Goal: Task Accomplishment & Management: Manage account settings

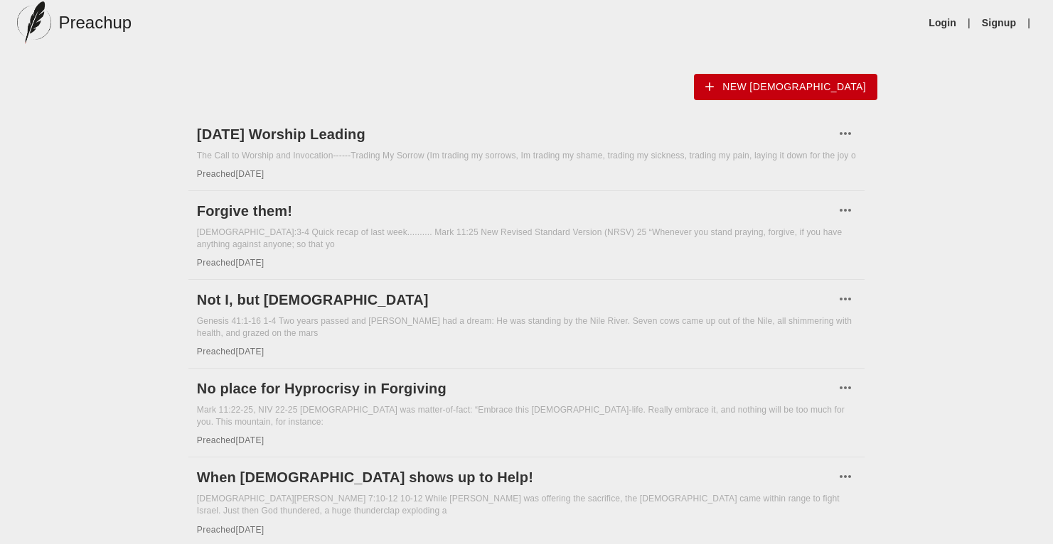
click at [74, 24] on h5 "Preachup" at bounding box center [94, 22] width 73 height 23
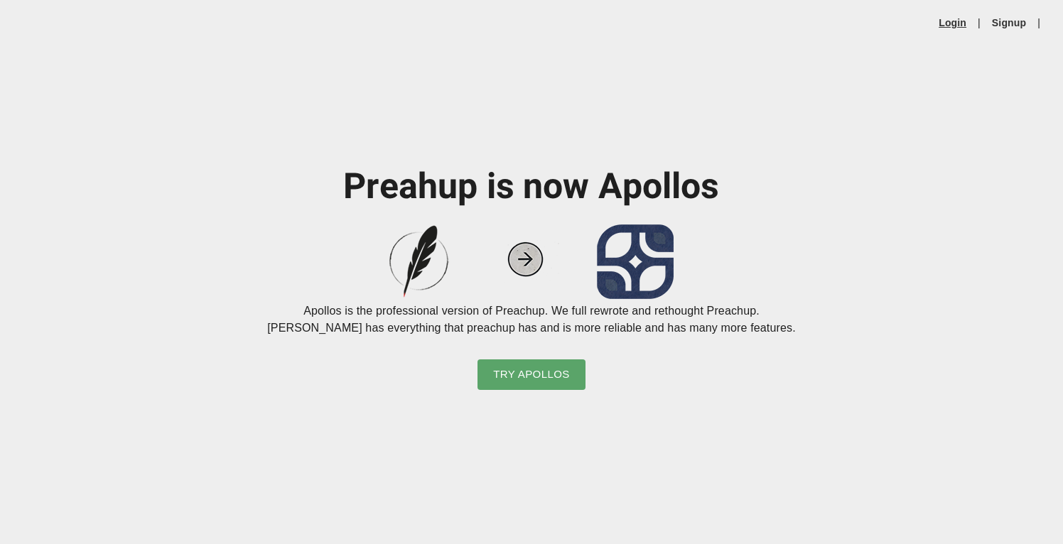
click at [948, 21] on link "Login" at bounding box center [953, 23] width 28 height 14
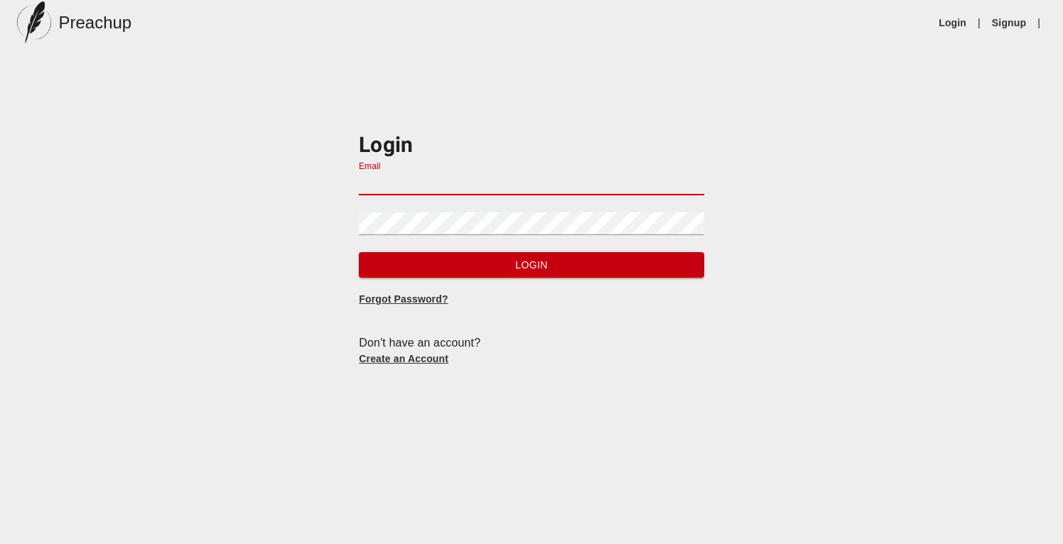
click at [406, 185] on input "Email" at bounding box center [531, 184] width 345 height 23
type input "[EMAIL_ADDRESS][DOMAIN_NAME]"
click at [422, 249] on form "Login Email [EMAIL_ADDRESS][DOMAIN_NAME] Password Login" at bounding box center [531, 204] width 345 height 147
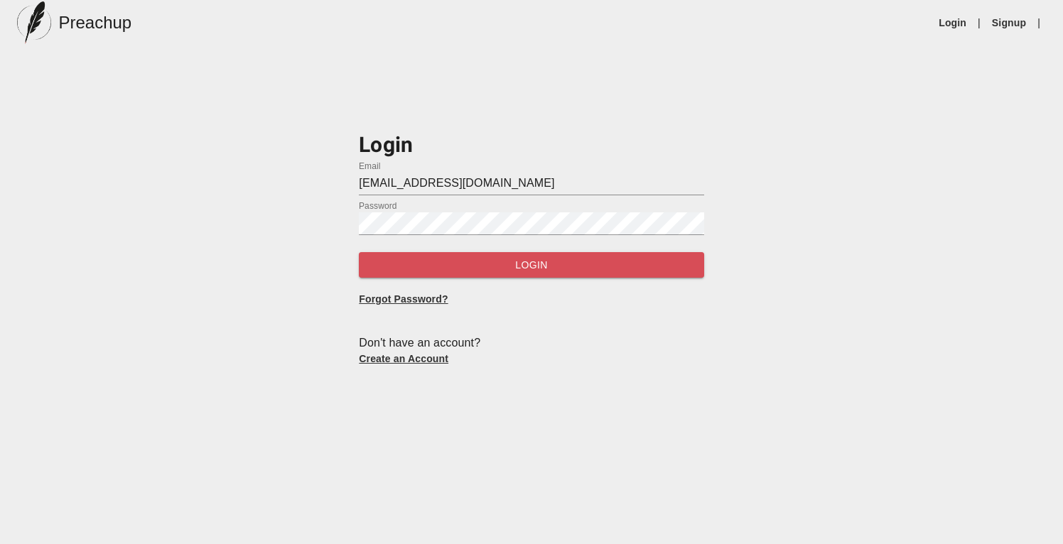
click at [424, 255] on button "Login" at bounding box center [531, 265] width 345 height 26
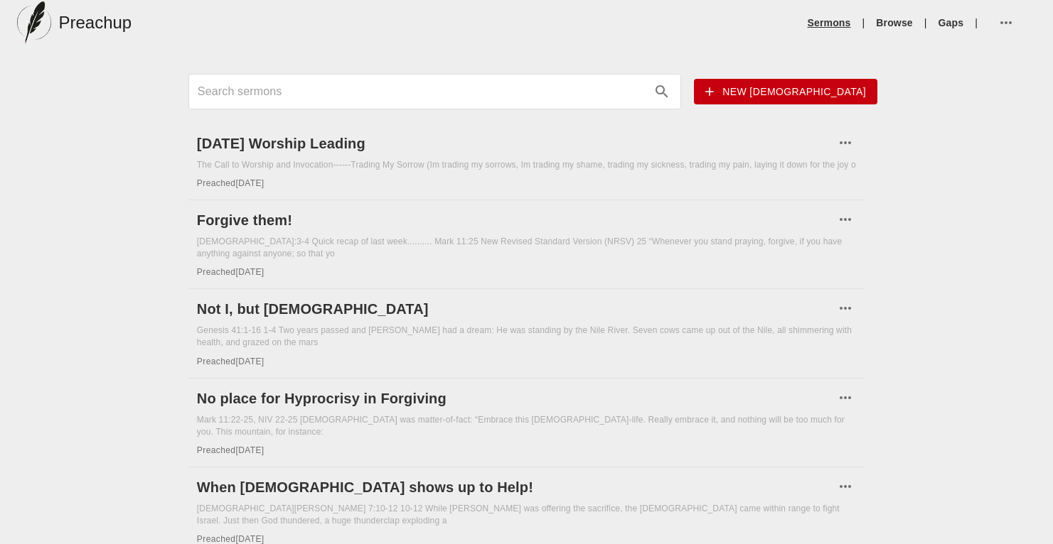
click at [834, 23] on link "Sermons" at bounding box center [828, 23] width 43 height 14
click at [899, 18] on link "Browse" at bounding box center [894, 23] width 36 height 14
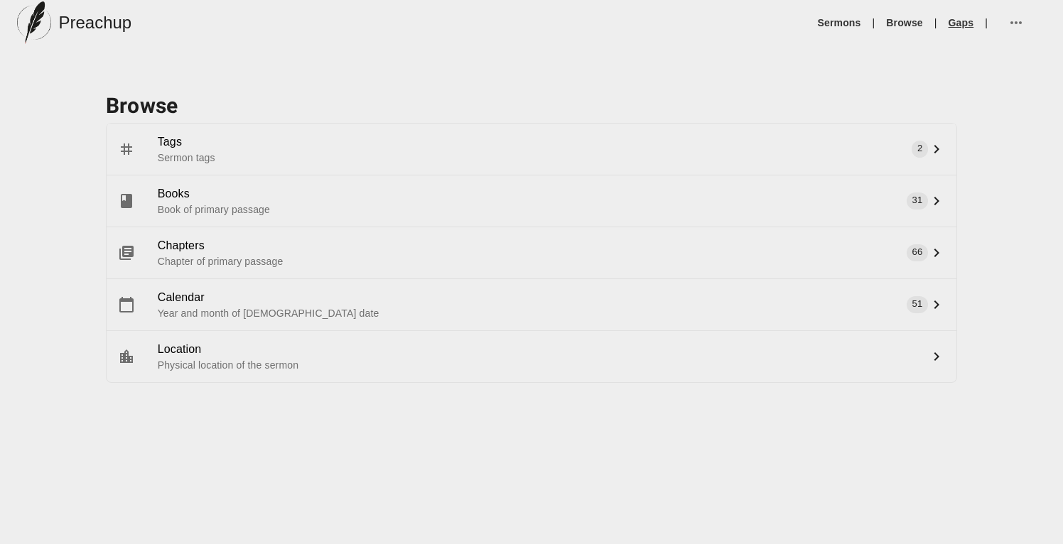
click at [971, 26] on link "Gaps" at bounding box center [962, 23] width 26 height 14
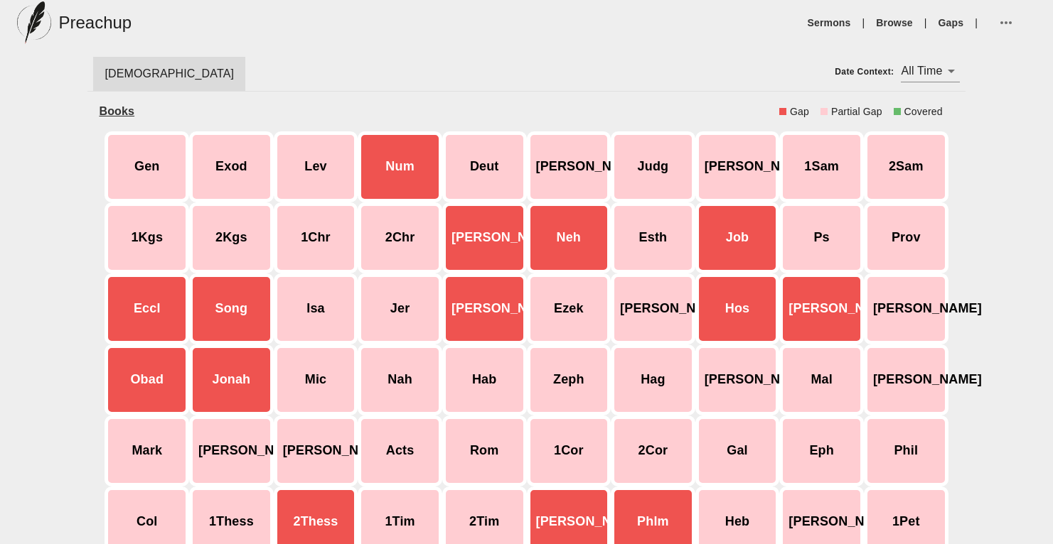
click at [1026, 25] on button "button" at bounding box center [1009, 23] width 41 height 34
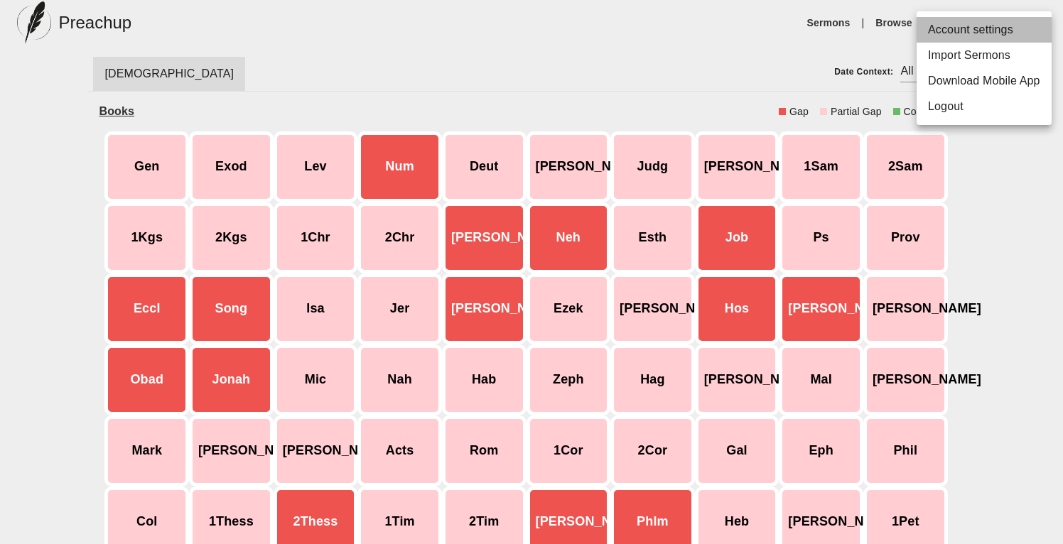
click at [950, 32] on li "Account settings" at bounding box center [984, 30] width 135 height 26
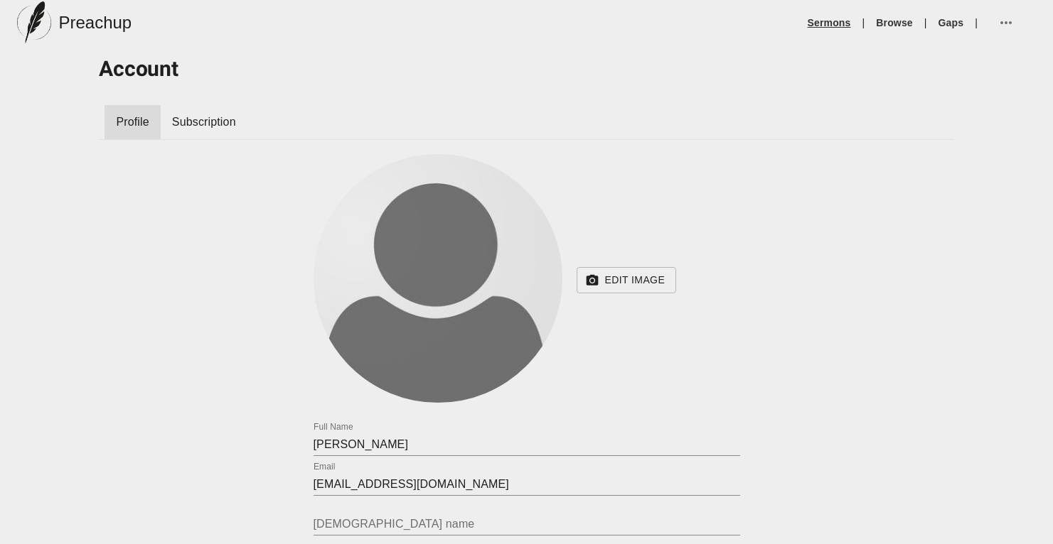
click at [832, 28] on link "Sermons" at bounding box center [828, 23] width 43 height 14
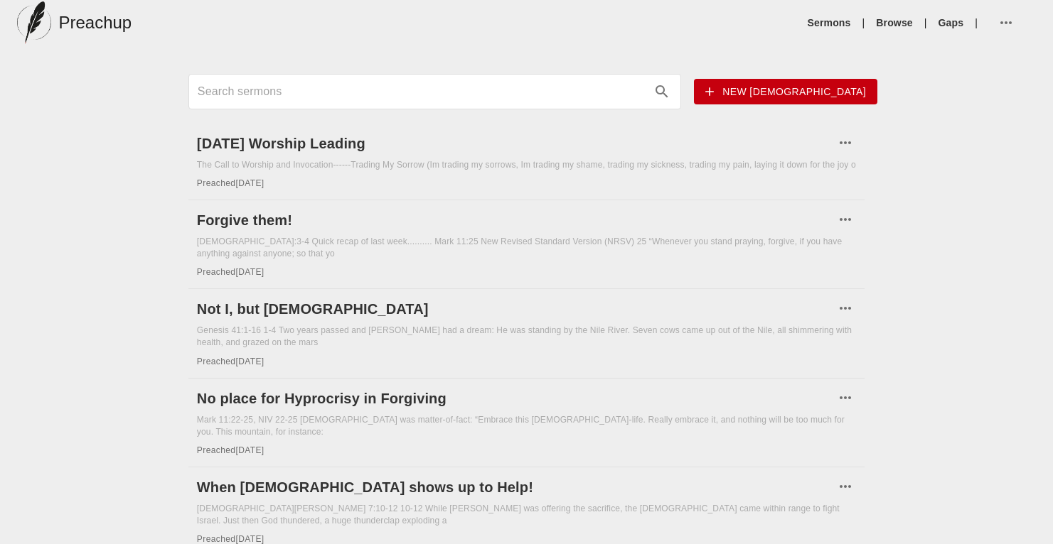
click at [1006, 14] on icon "button" at bounding box center [1005, 22] width 17 height 17
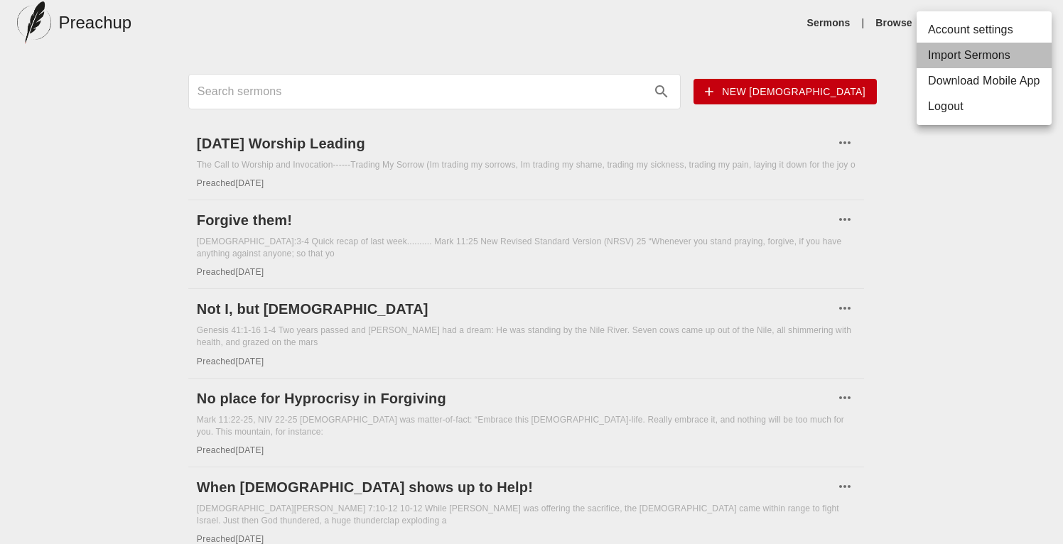
click at [972, 58] on li "Import Sermons" at bounding box center [984, 56] width 135 height 26
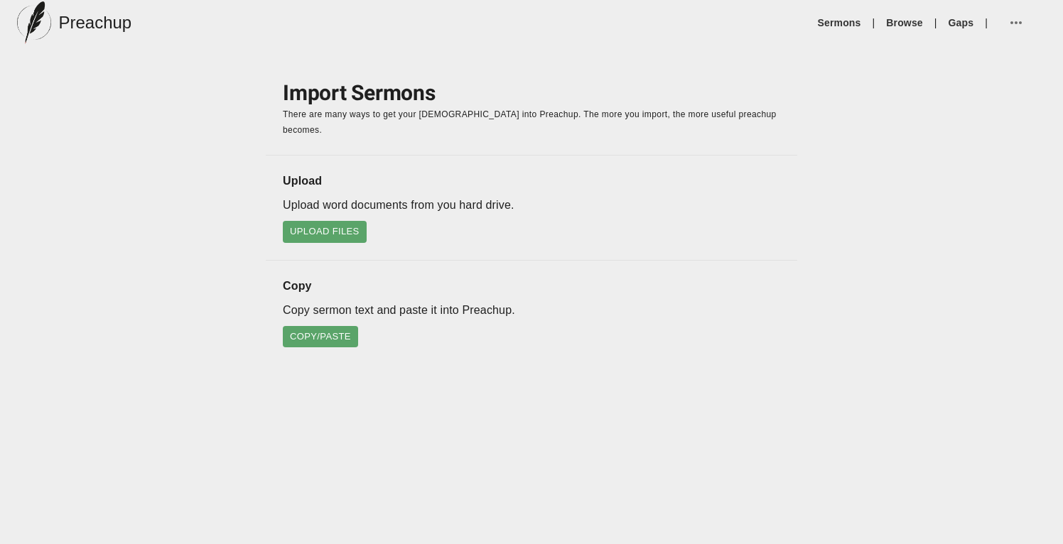
click at [903, 31] on ul "Sermons | Browse | Gaps |" at bounding box center [929, 23] width 234 height 34
click at [903, 22] on link "Browse" at bounding box center [904, 23] width 36 height 14
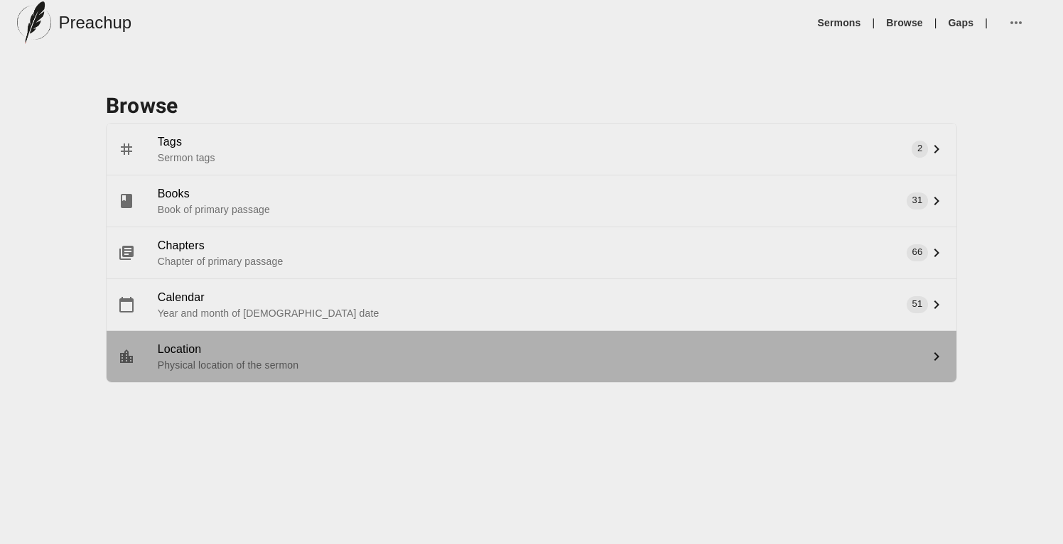
click at [155, 351] on div at bounding box center [138, 356] width 40 height 17
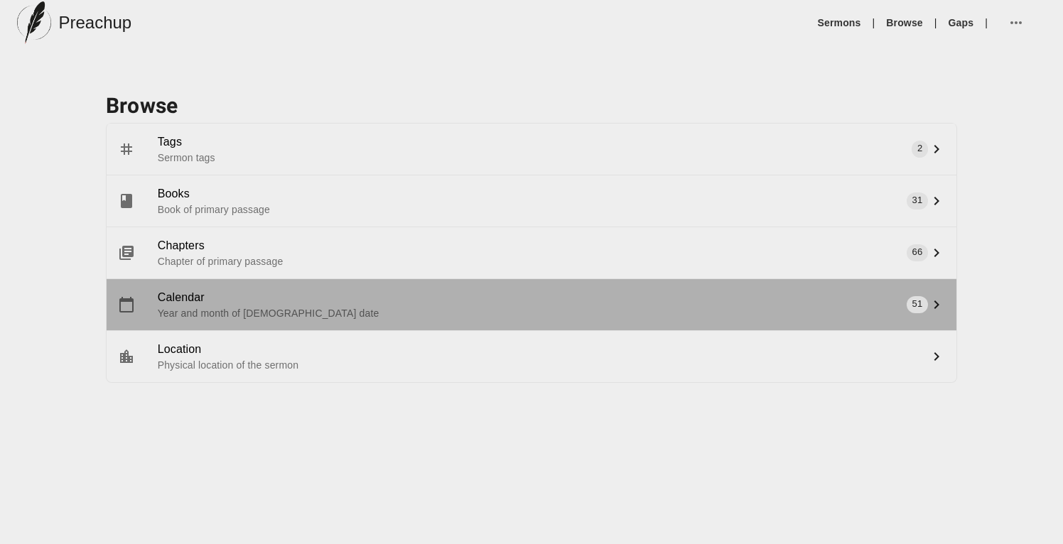
click at [197, 299] on span "Calendar" at bounding box center [540, 297] width 765 height 17
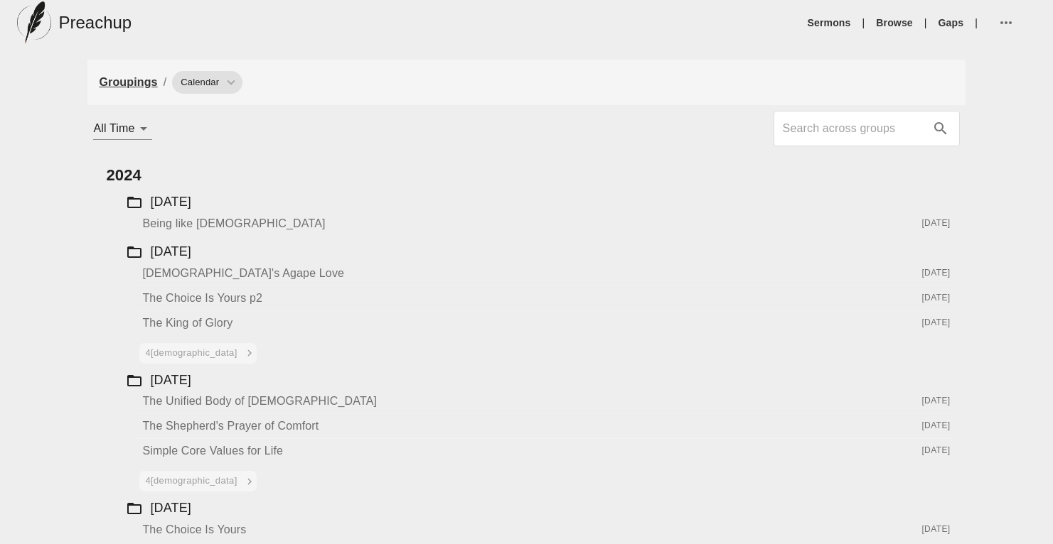
click at [1022, 19] on button "button" at bounding box center [1009, 23] width 41 height 34
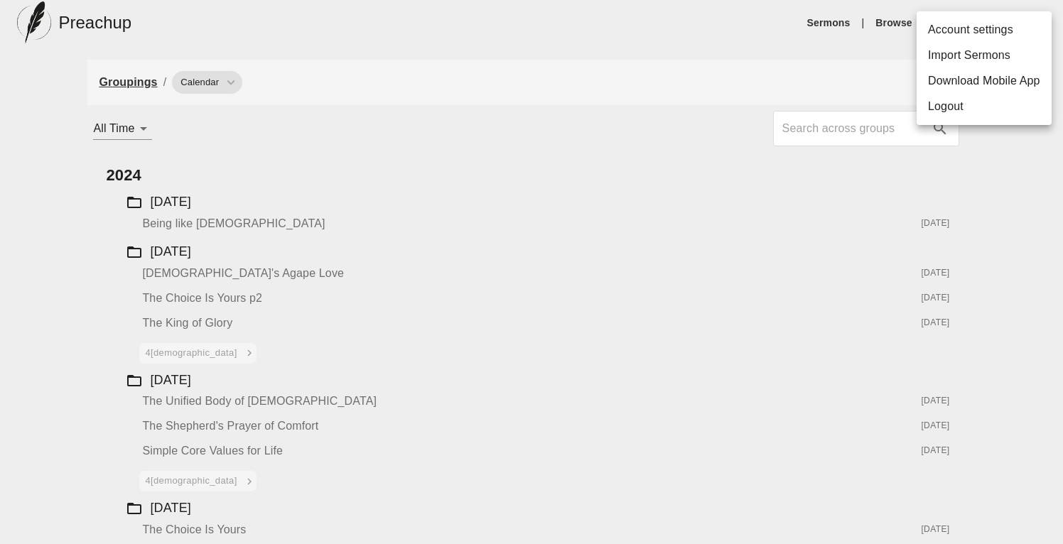
click at [987, 50] on li "Import Sermons" at bounding box center [984, 56] width 135 height 26
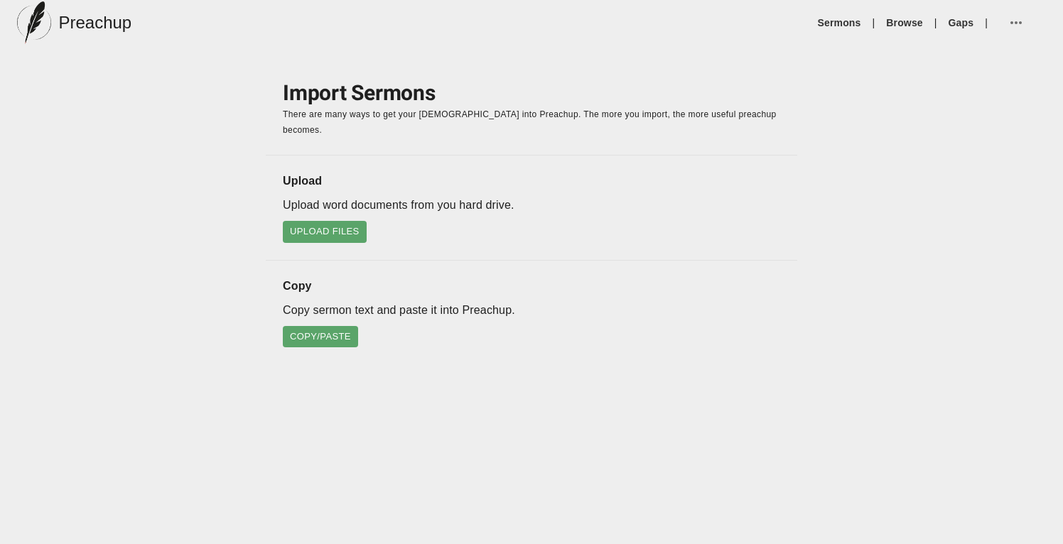
click at [321, 224] on span "Upload Files" at bounding box center [325, 232] width 70 height 16
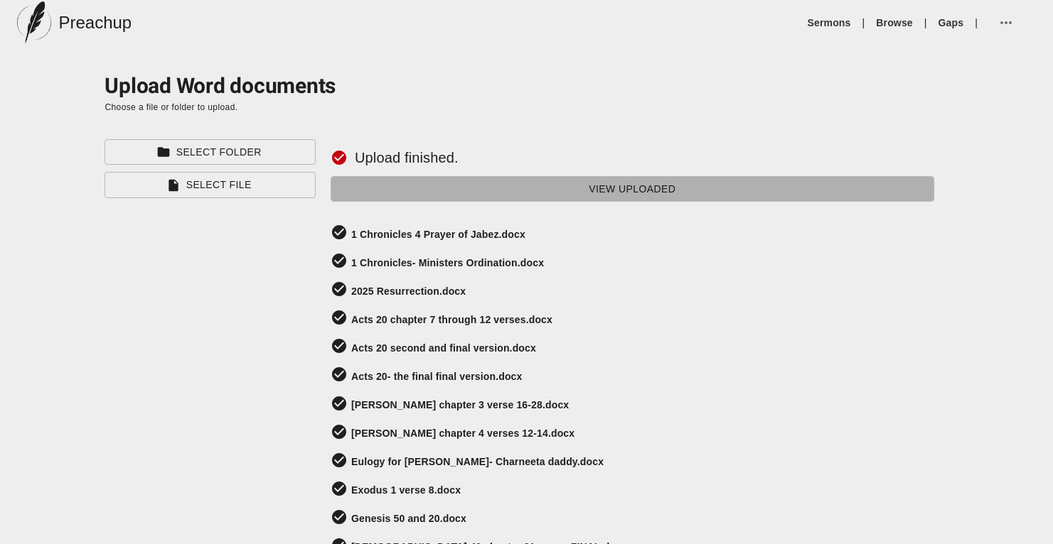
click at [519, 190] on span "View Uploaded" at bounding box center [632, 190] width 581 height 18
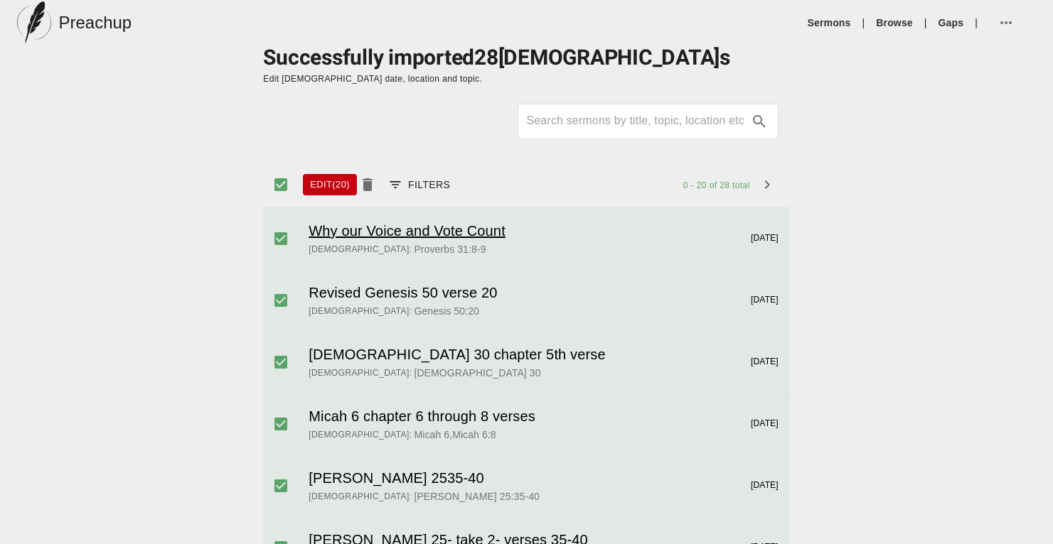
click at [393, 231] on h6 "Why our Voice and Vote Count" at bounding box center [406, 231] width 197 height 23
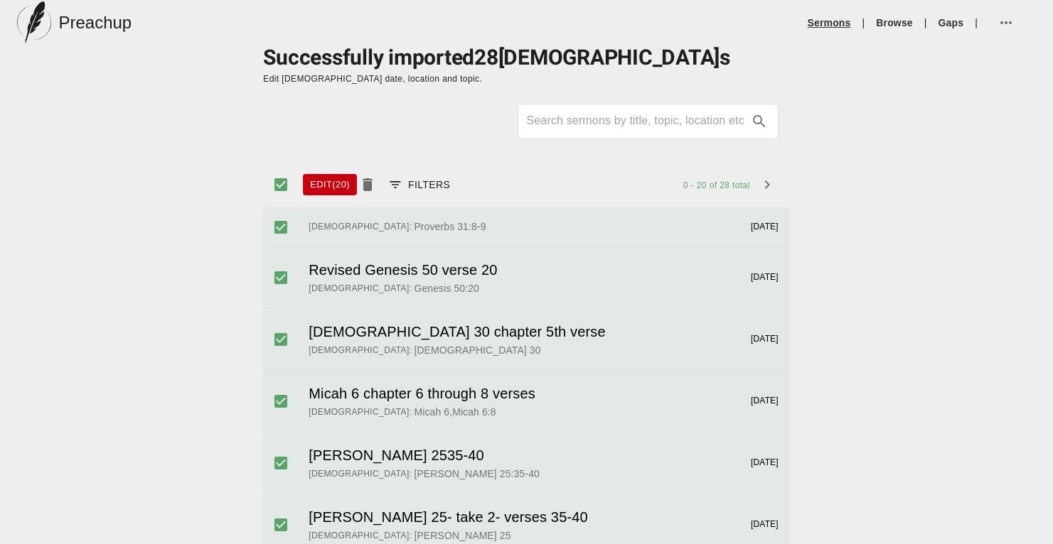
click at [820, 26] on link "Sermons" at bounding box center [828, 23] width 43 height 14
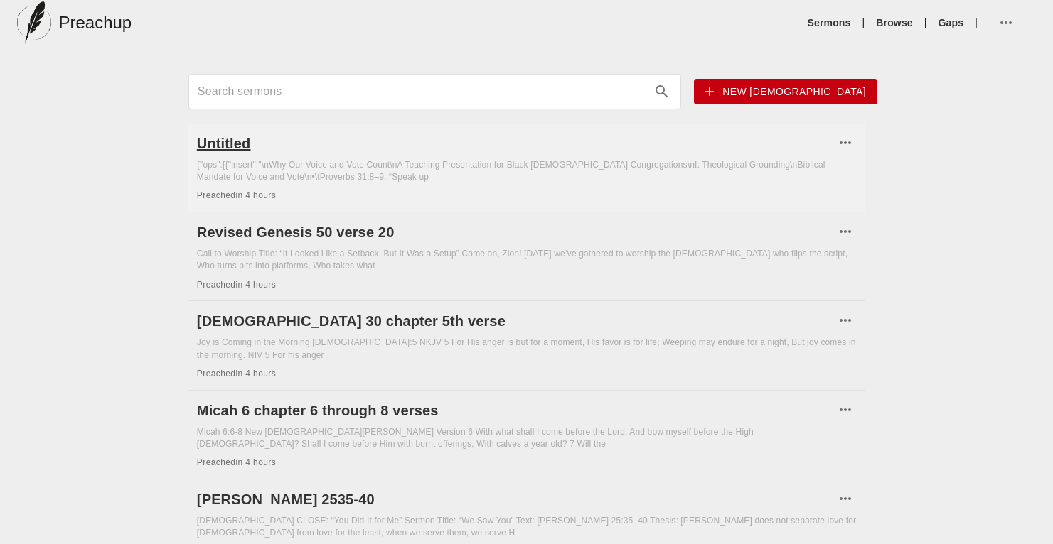
click at [240, 149] on h6 "Untitled" at bounding box center [516, 143] width 638 height 23
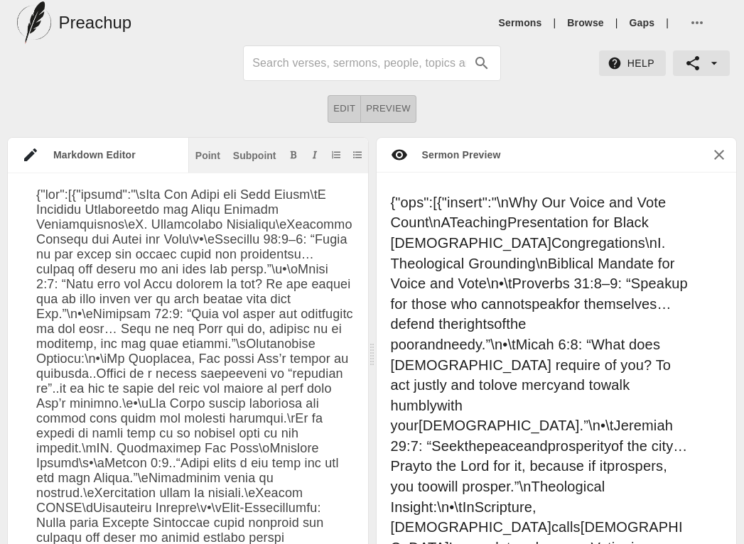
type textarea "Why Our Voice and Vote Count Proverbs 31:8–9 A Teaching Presentation for Black …"
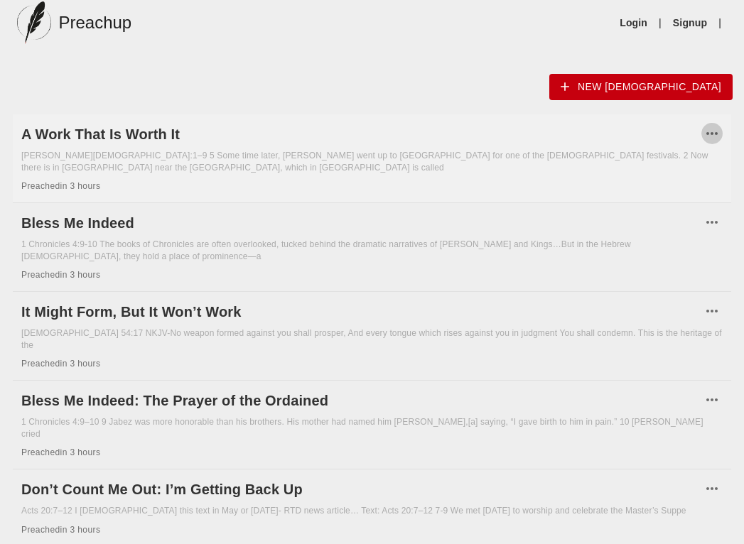
click at [711, 137] on icon "button" at bounding box center [712, 133] width 17 height 17
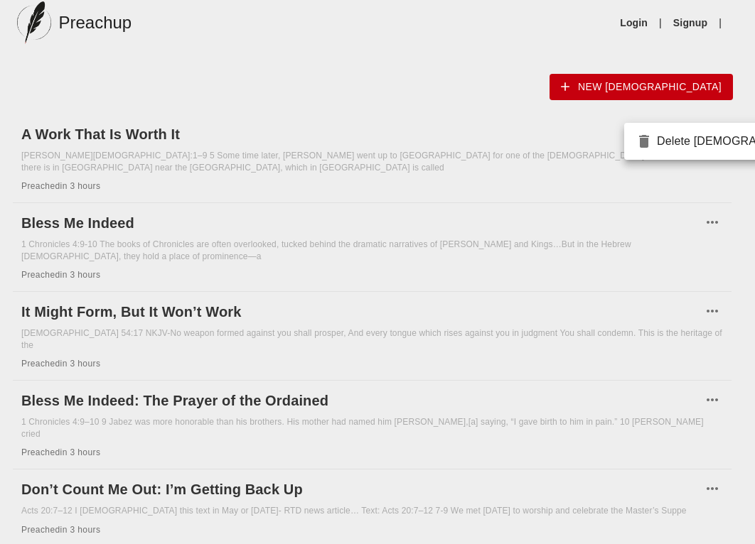
click at [69, 99] on div at bounding box center [377, 272] width 755 height 544
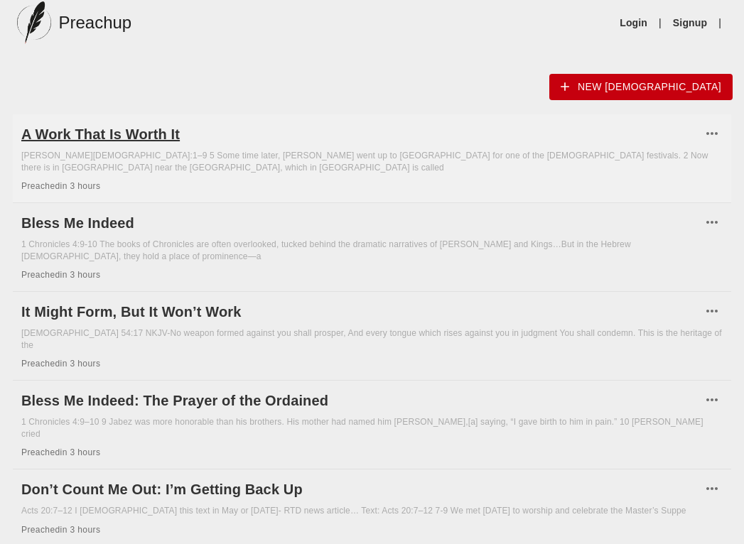
click at [68, 134] on h6 "A Work That Is Worth It" at bounding box center [361, 134] width 680 height 23
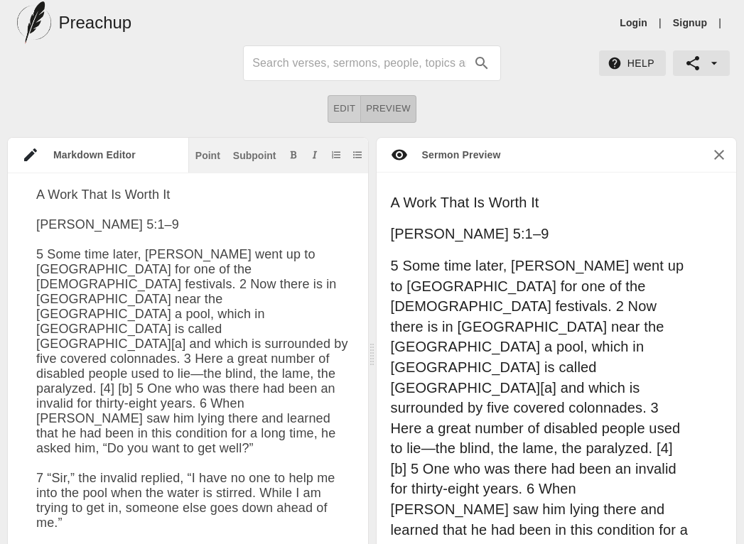
click at [371, 103] on span "Preview" at bounding box center [388, 109] width 45 height 16
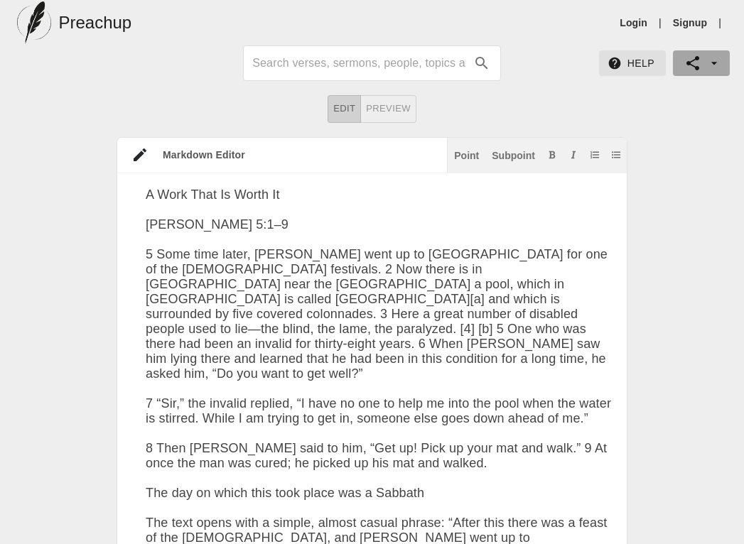
click at [716, 66] on icon "button" at bounding box center [714, 63] width 14 height 14
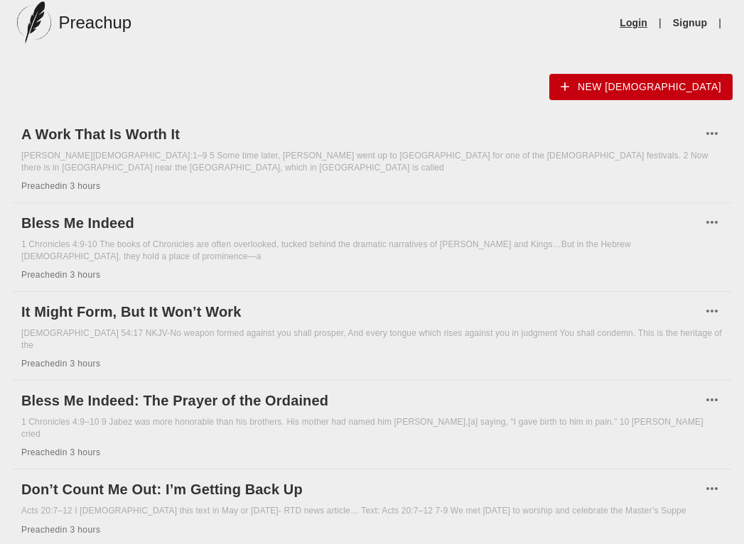
click at [628, 26] on link "Login" at bounding box center [634, 23] width 28 height 14
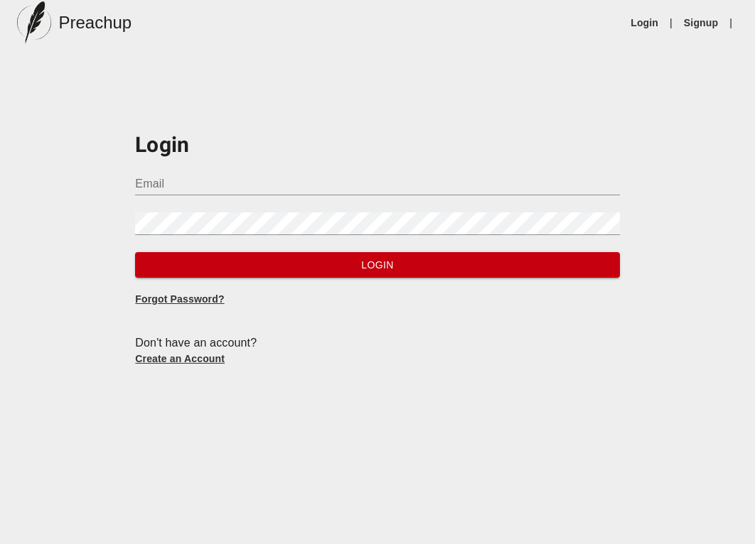
click at [274, 168] on div "Email" at bounding box center [377, 178] width 484 height 34
click at [267, 178] on input "Email" at bounding box center [377, 184] width 484 height 23
type input "[EMAIL_ADDRESS][DOMAIN_NAME]"
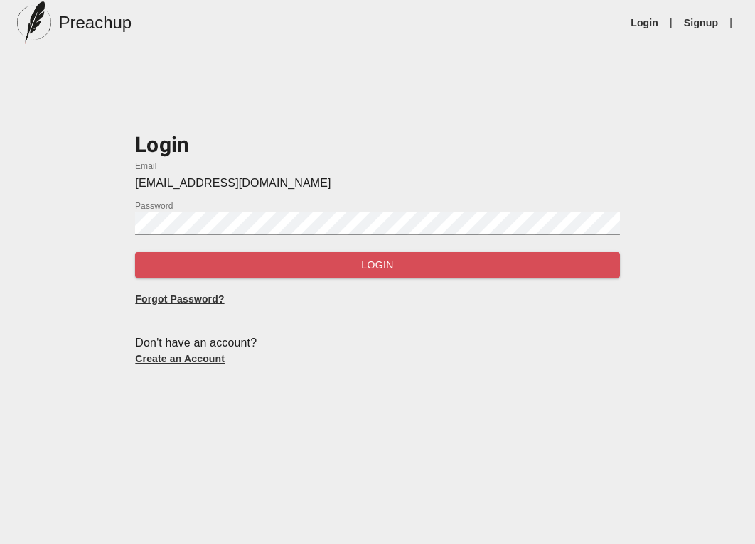
click at [254, 268] on span "Login" at bounding box center [376, 266] width 461 height 18
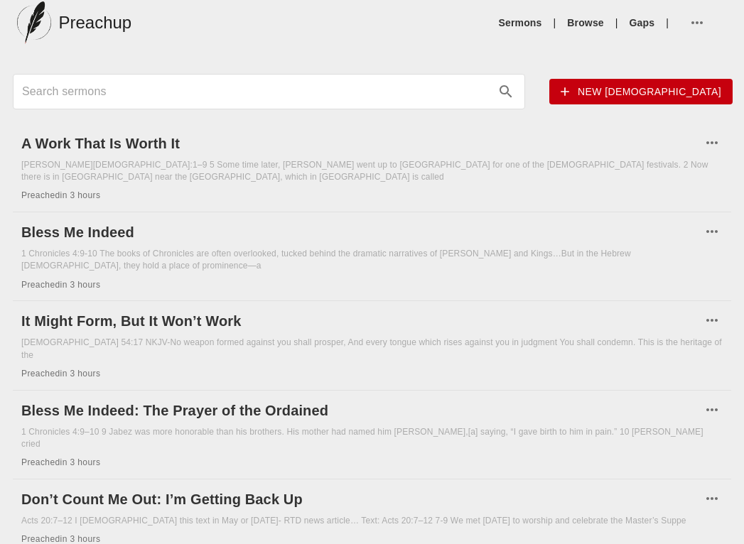
click at [694, 20] on icon "button" at bounding box center [697, 22] width 17 height 17
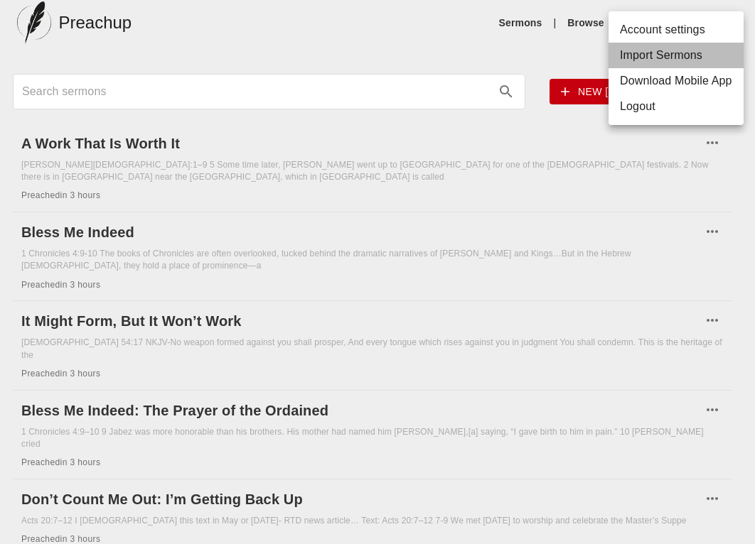
click at [670, 65] on li "Import Sermons" at bounding box center [675, 56] width 135 height 26
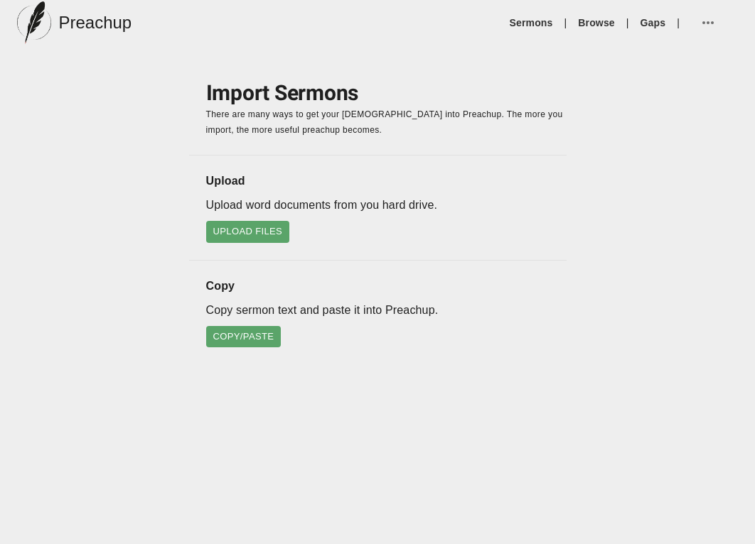
click at [254, 227] on span "Upload Files" at bounding box center [248, 232] width 70 height 16
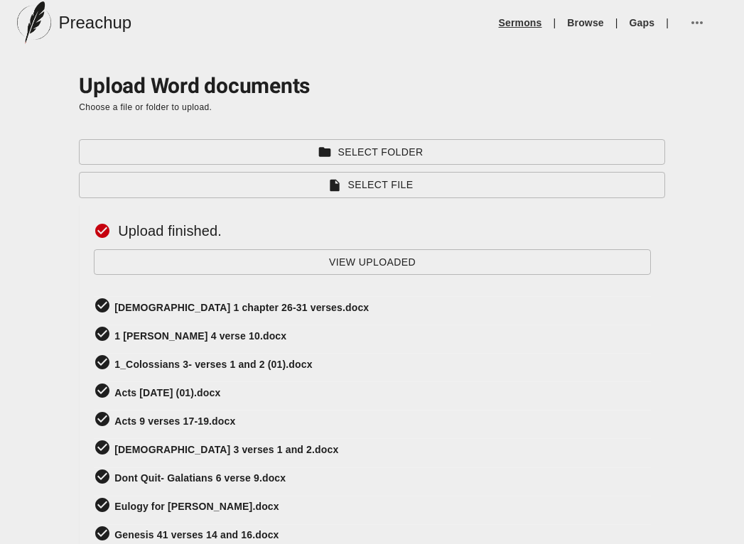
click at [520, 19] on link "Sermons" at bounding box center [520, 23] width 43 height 14
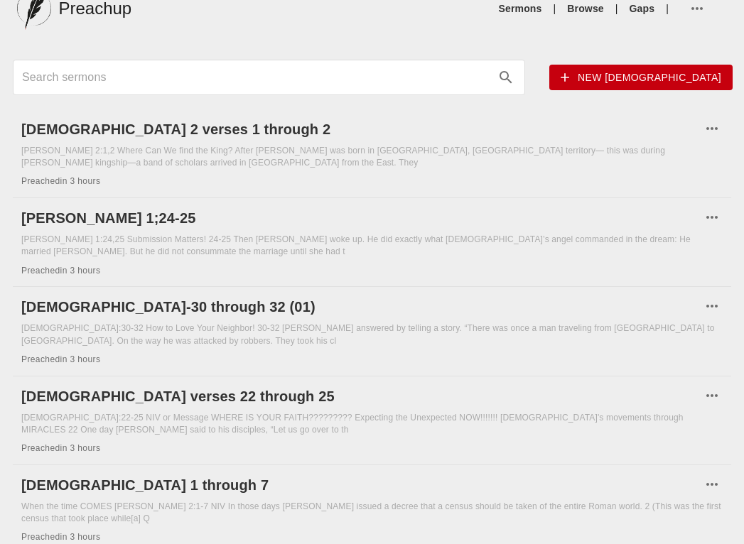
scroll to position [18, 0]
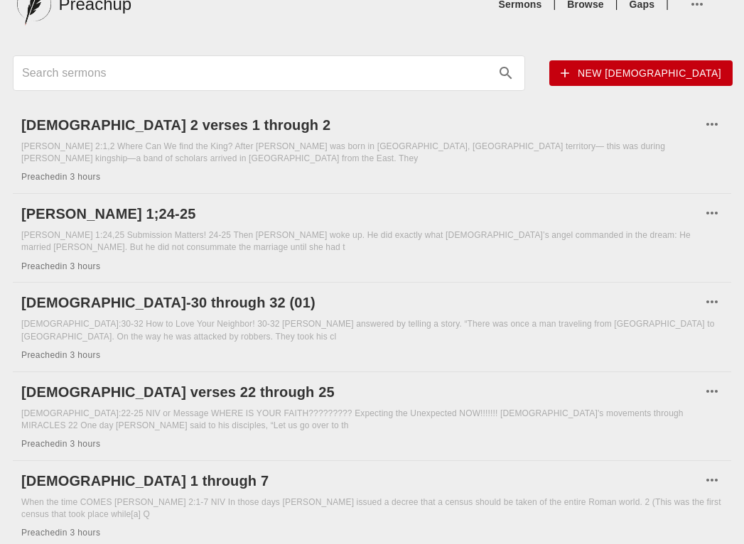
click at [166, 87] on div at bounding box center [269, 73] width 512 height 36
click at [151, 69] on input "Search sermons" at bounding box center [256, 73] width 468 height 23
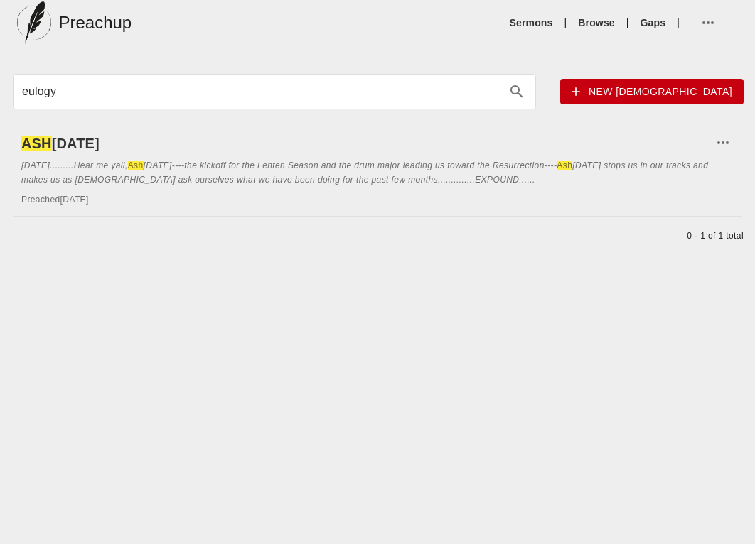
type input "eulogy"
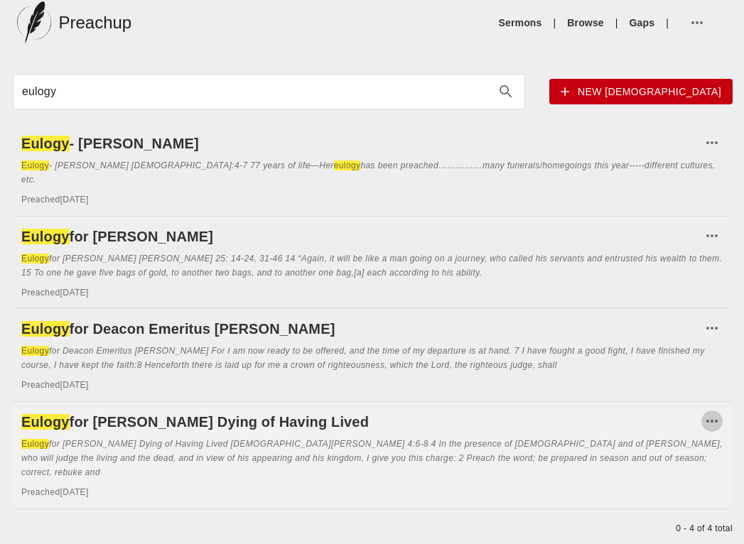
click at [713, 420] on icon "button" at bounding box center [712, 421] width 11 height 3
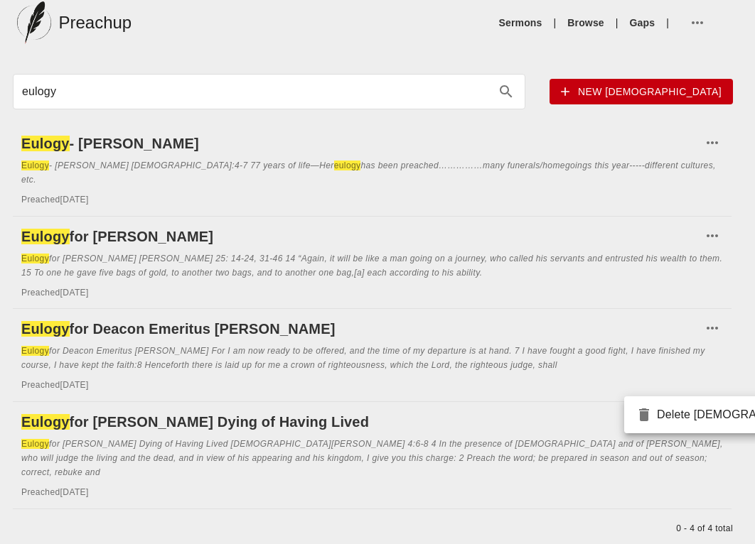
click at [149, 312] on div at bounding box center [377, 272] width 755 height 544
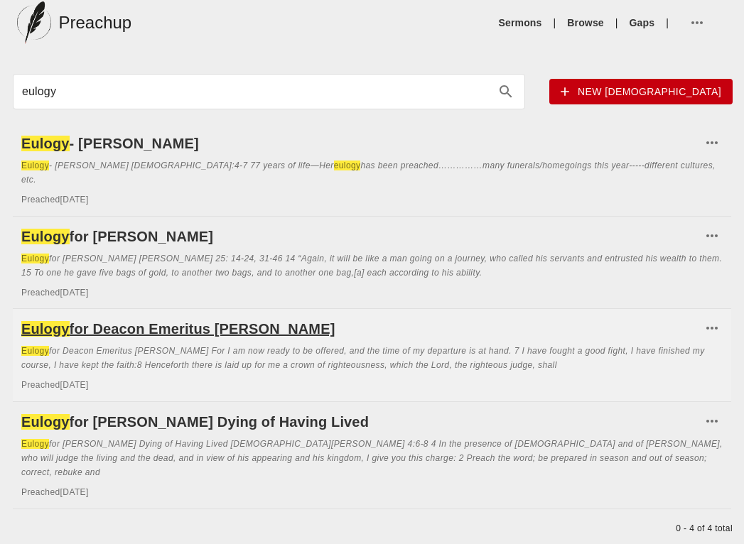
click at [163, 318] on h6 "Eulogy for Deacon Emeritus Marian Wilder" at bounding box center [361, 329] width 680 height 23
click at [190, 110] on div "eulogy New sermon Eulogy - Greeta Cephas Eulogy - Greeta Cephas Psalm 39:4-7 77…" at bounding box center [372, 329] width 744 height 510
click at [584, 26] on link "Browse" at bounding box center [585, 23] width 36 height 14
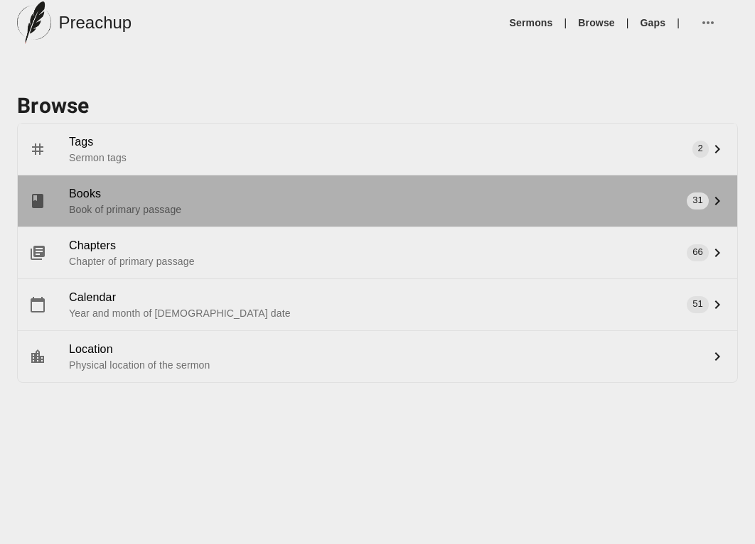
click at [79, 192] on span "Books" at bounding box center [386, 194] width 634 height 17
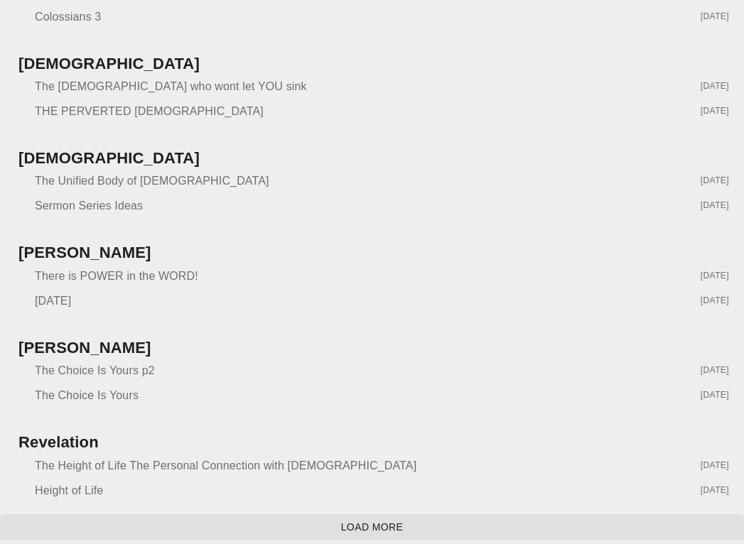
scroll to position [2014, 0]
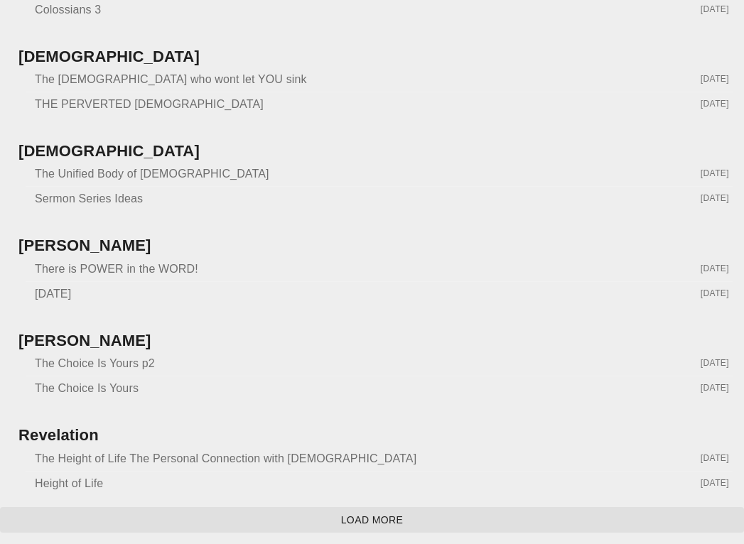
click at [114, 110] on div "THE PERVERTED GOSPEL" at bounding box center [365, 104] width 660 height 17
click at [113, 101] on span "THE PERVERTED GOSPEL" at bounding box center [149, 104] width 229 height 12
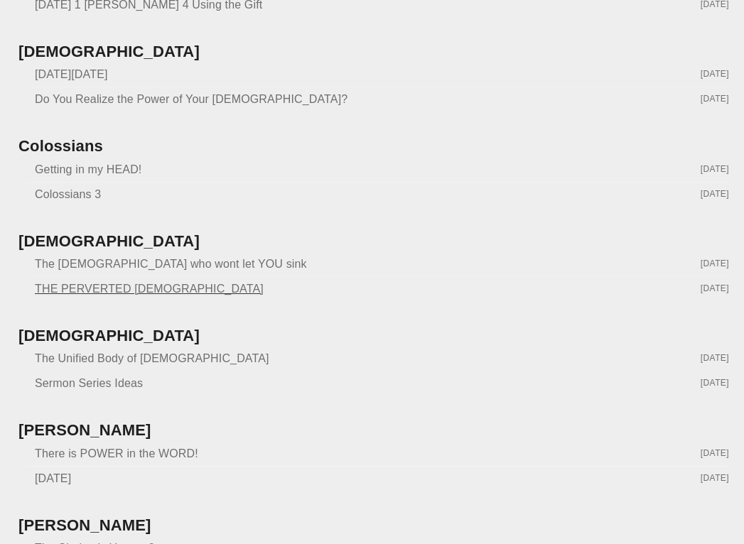
click at [110, 288] on span "THE PERVERTED GOSPEL" at bounding box center [149, 289] width 229 height 12
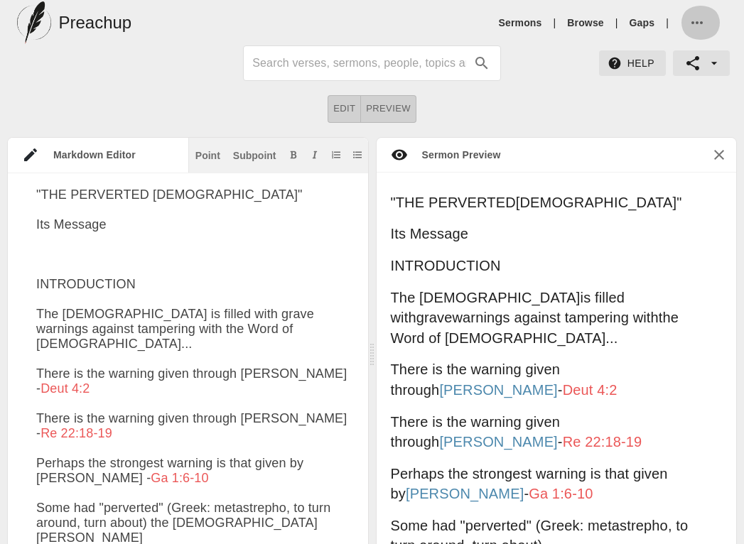
click at [689, 13] on button "button" at bounding box center [700, 23] width 41 height 34
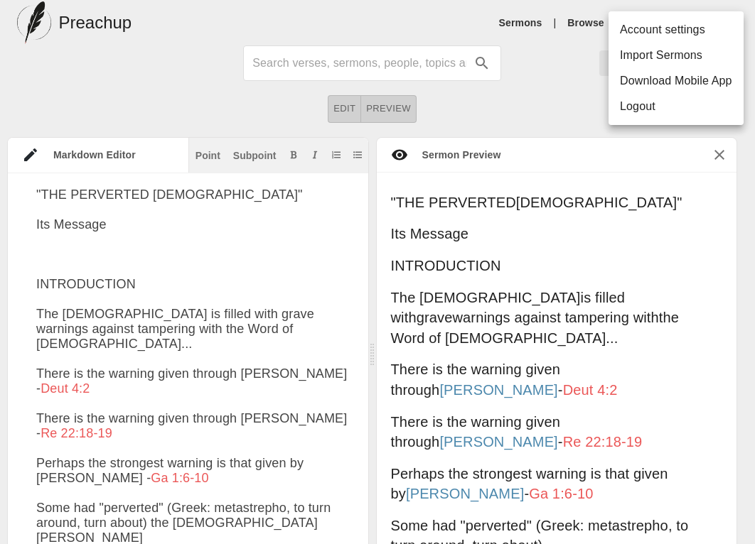
drag, startPoint x: 552, startPoint y: 111, endPoint x: 646, endPoint y: 92, distance: 95.8
click at [552, 111] on div at bounding box center [377, 272] width 755 height 544
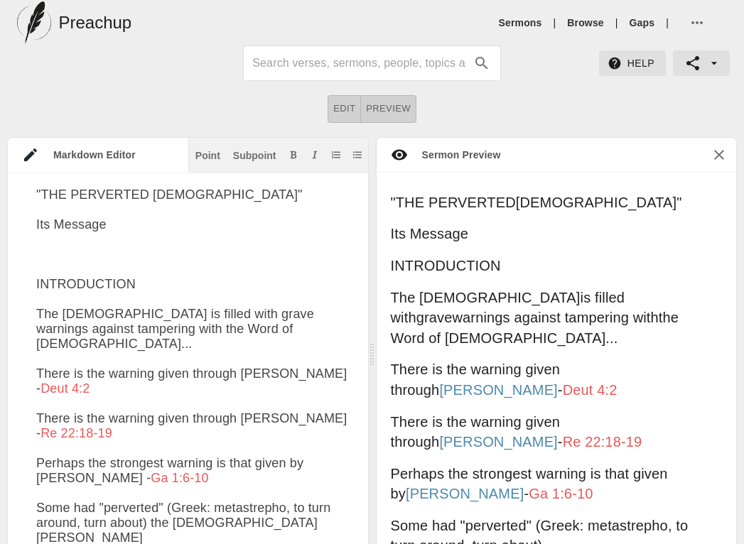
click at [711, 67] on icon "button" at bounding box center [714, 63] width 14 height 14
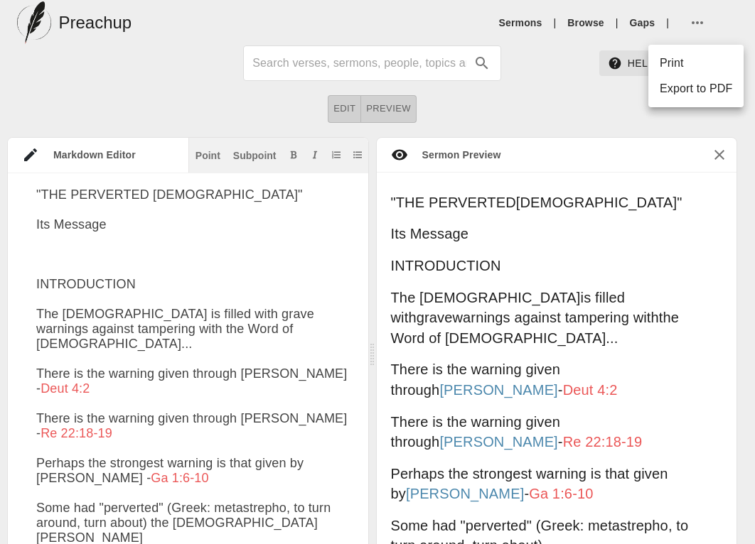
click at [558, 102] on div at bounding box center [377, 272] width 755 height 544
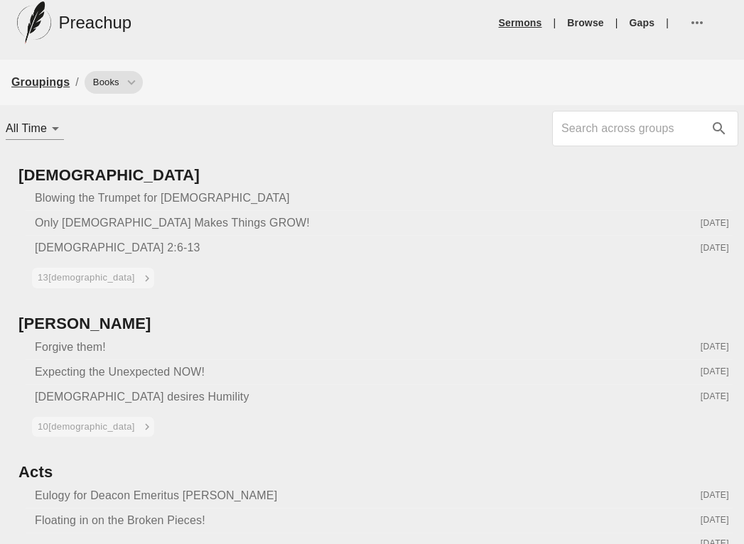
click at [515, 26] on link "Sermons" at bounding box center [520, 23] width 43 height 14
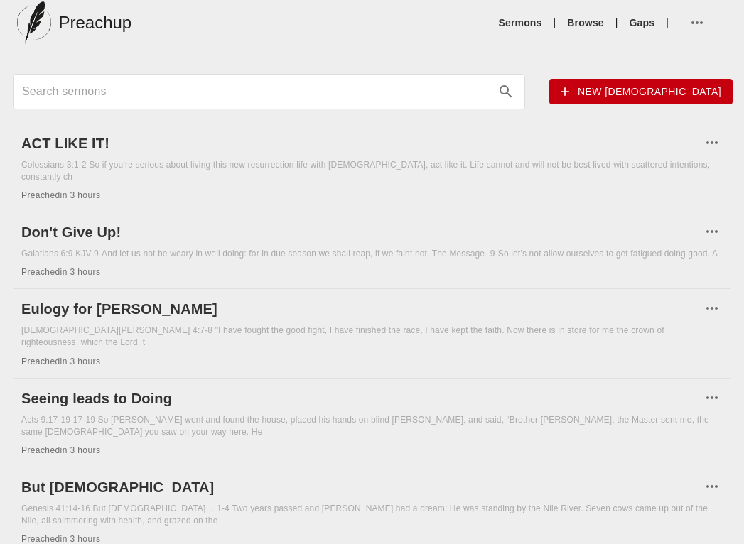
click at [346, 87] on input "Search sermons" at bounding box center [256, 91] width 468 height 23
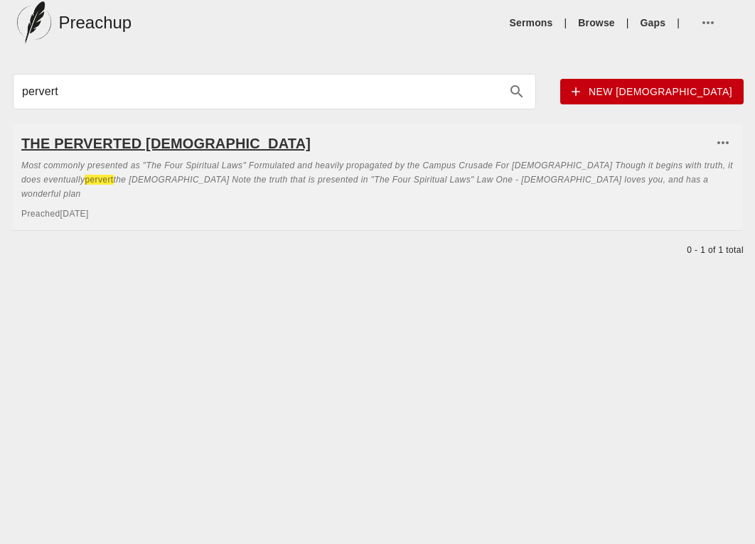
type input "pervert"
click at [168, 143] on h6 "THE PERVERTED GOSPEL" at bounding box center [366, 143] width 691 height 23
click at [719, 138] on icon "button" at bounding box center [722, 142] width 17 height 17
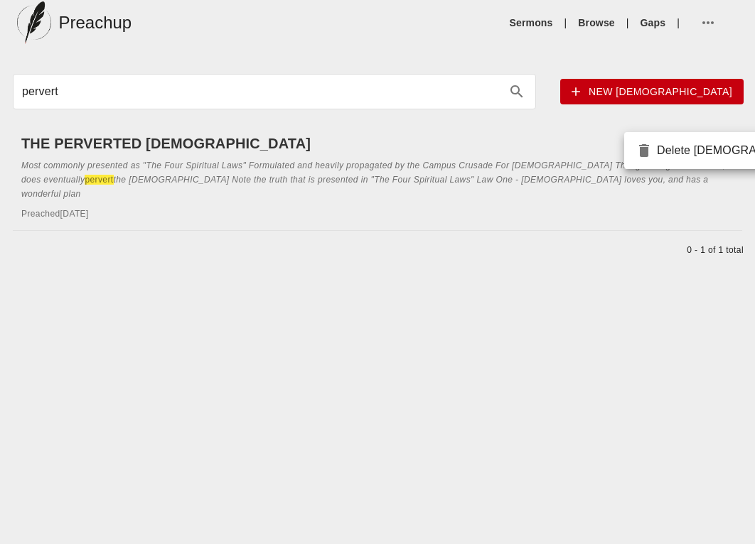
click at [702, 161] on li "Delete sermon" at bounding box center [729, 151] width 210 height 26
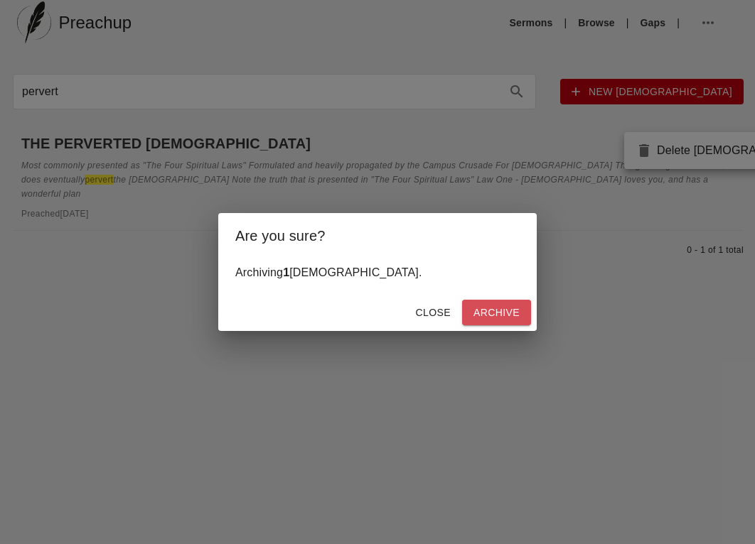
click at [481, 319] on span "Archive" at bounding box center [496, 313] width 46 height 18
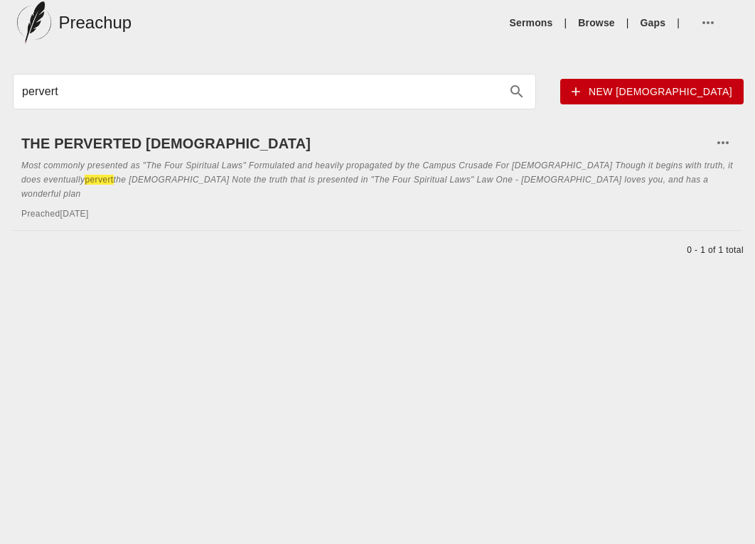
type input "per"
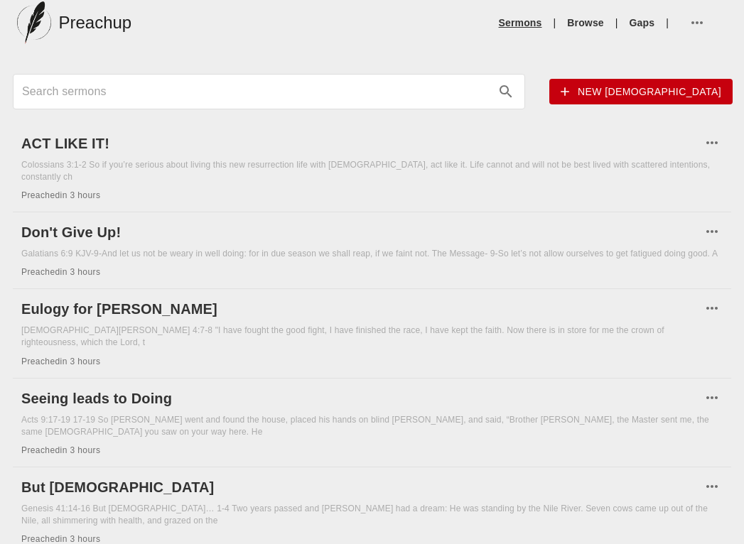
click at [541, 16] on link "Sermons" at bounding box center [520, 23] width 43 height 14
click at [505, 23] on link "Sermons" at bounding box center [520, 23] width 43 height 14
click at [648, 84] on span "New [DEMOGRAPHIC_DATA]" at bounding box center [641, 92] width 161 height 18
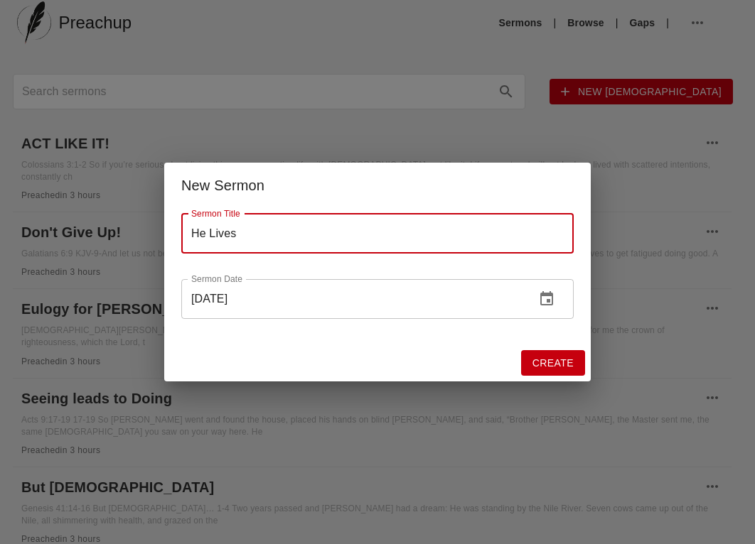
click at [202, 299] on input "09/20/2025" at bounding box center [352, 299] width 343 height 40
click at [201, 298] on input "09/20/2025" at bounding box center [352, 299] width 343 height 40
type input "He Lives!"
click at [200, 296] on input "09/20/2025" at bounding box center [352, 299] width 343 height 40
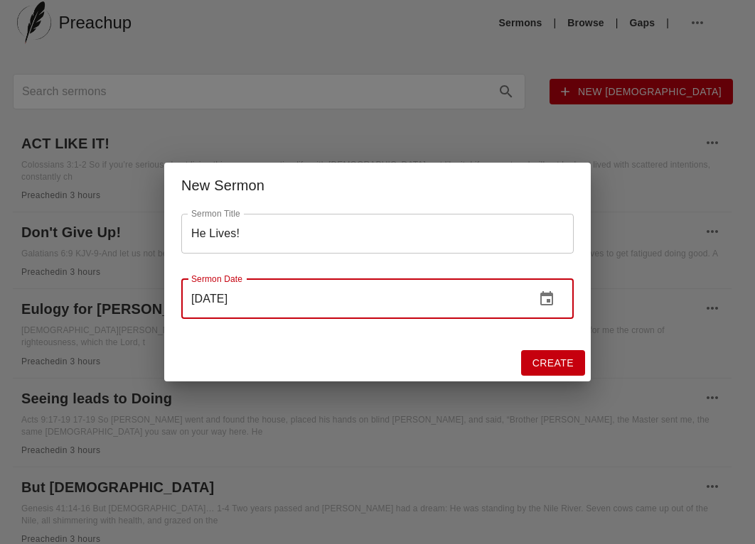
click at [197, 303] on input "09/20/2025" at bounding box center [352, 299] width 343 height 40
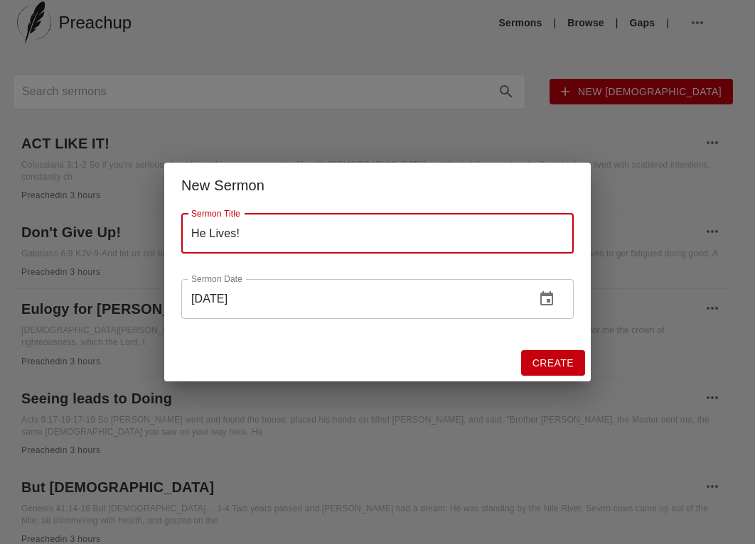
click at [196, 302] on input "09/20/2025" at bounding box center [352, 299] width 343 height 40
drag, startPoint x: 193, startPoint y: 301, endPoint x: 246, endPoint y: 306, distance: 52.9
click at [249, 311] on input "09/20/2025" at bounding box center [352, 299] width 343 height 40
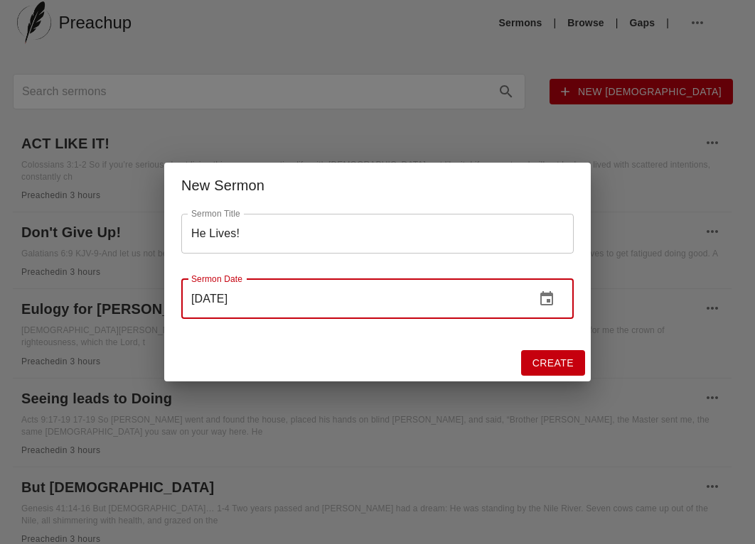
click at [250, 300] on input "09/20/2025" at bounding box center [352, 299] width 343 height 40
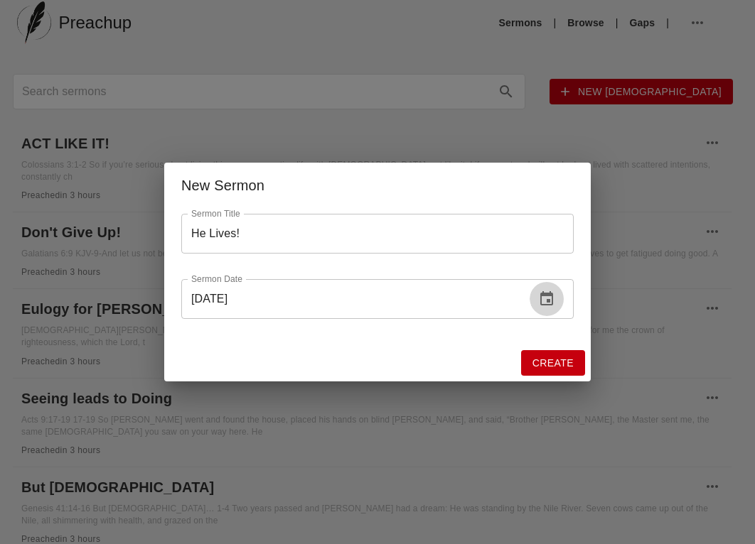
click at [547, 303] on icon "change date" at bounding box center [546, 299] width 17 height 17
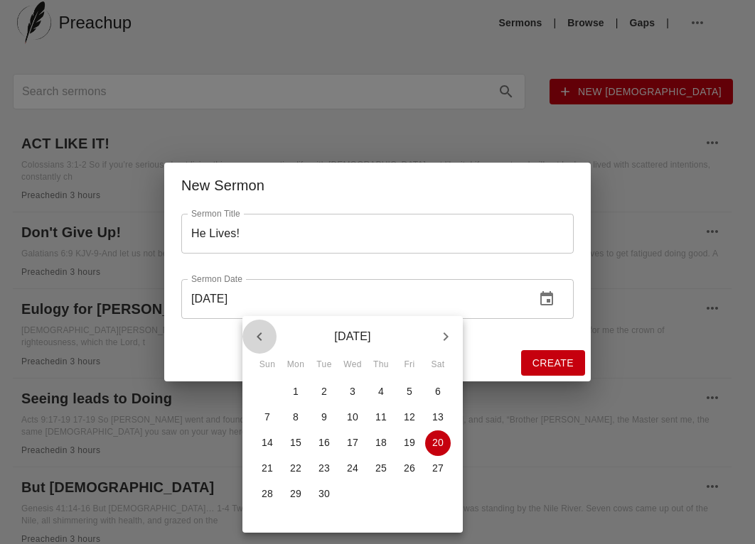
click at [260, 340] on icon "button" at bounding box center [259, 336] width 17 height 17
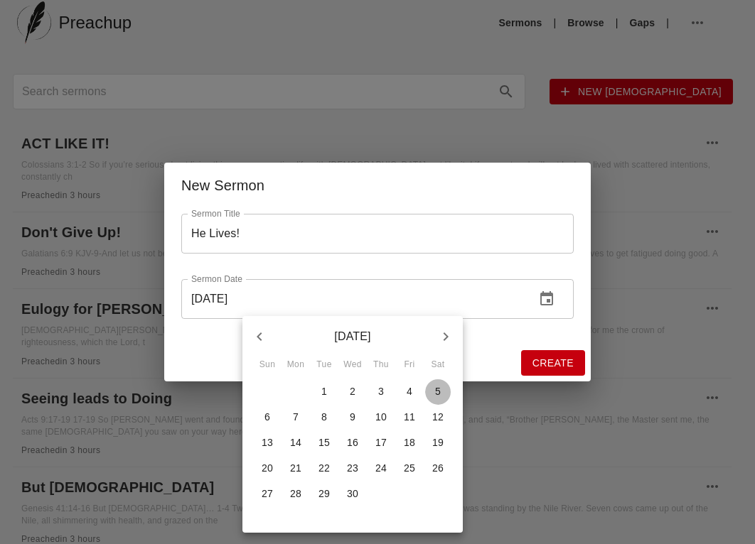
click at [438, 392] on p "5" at bounding box center [438, 392] width 6 height 14
type input "04/05/2025"
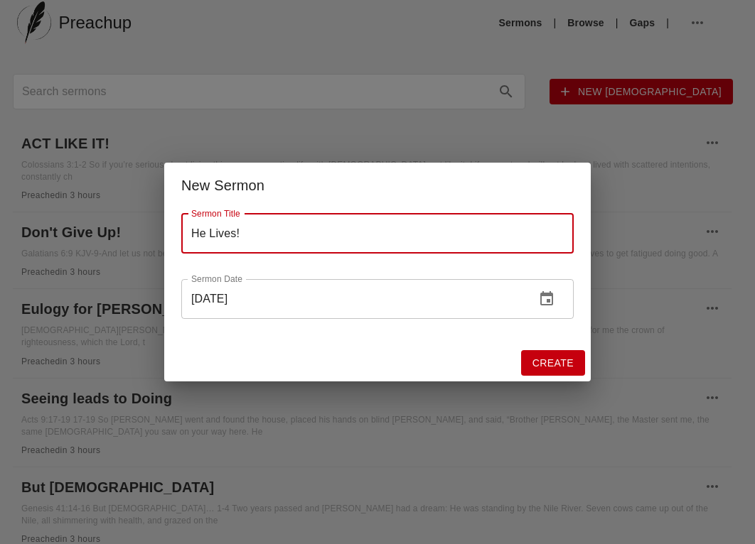
click at [240, 298] on input "04/05/2025" at bounding box center [352, 299] width 343 height 40
click at [241, 299] on input "04/05/2025" at bounding box center [352, 299] width 343 height 40
click at [249, 301] on input "04/05/2025" at bounding box center [352, 299] width 343 height 40
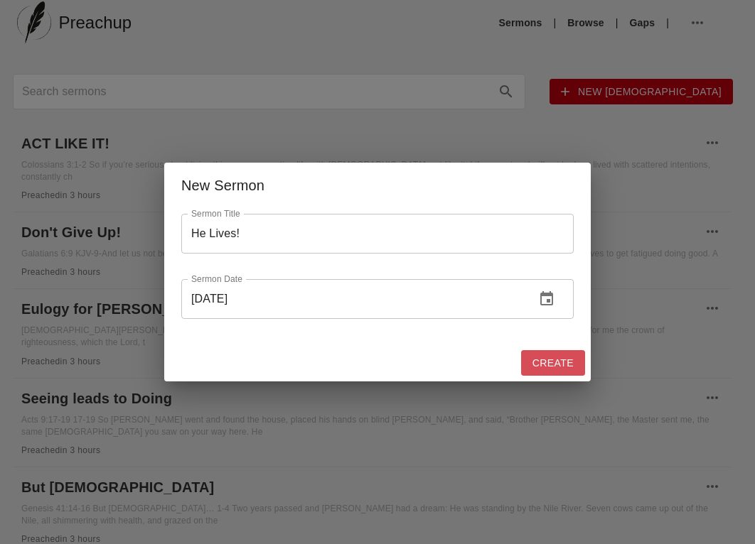
click at [547, 364] on span "Create" at bounding box center [552, 364] width 41 height 18
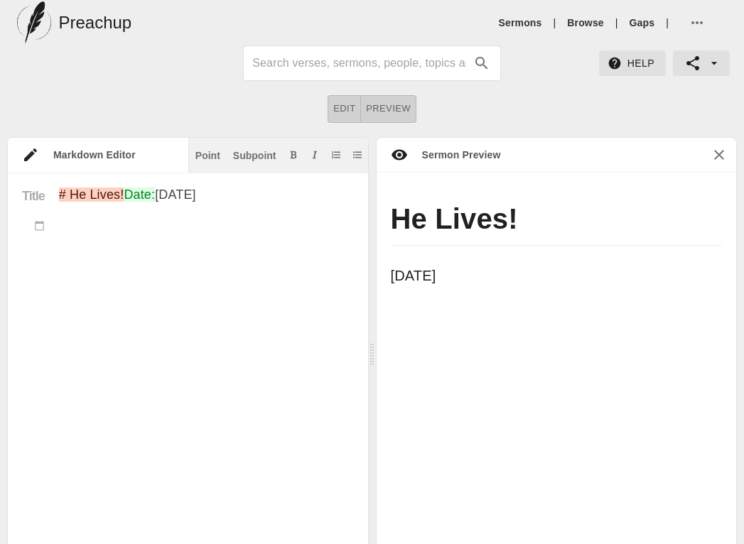
click at [182, 303] on textarea "# He Lives! Date: Apr 5th 2025" at bounding box center [206, 416] width 295 height 456
paste textarea "Easter Sermon 2015 John 20:1 Message Early in the morning on the first day of t…"
type textarea "# He Lives! Date: Apr 5th 2025 Easter Sermon 2015 John 20:1 Message Early in th…"
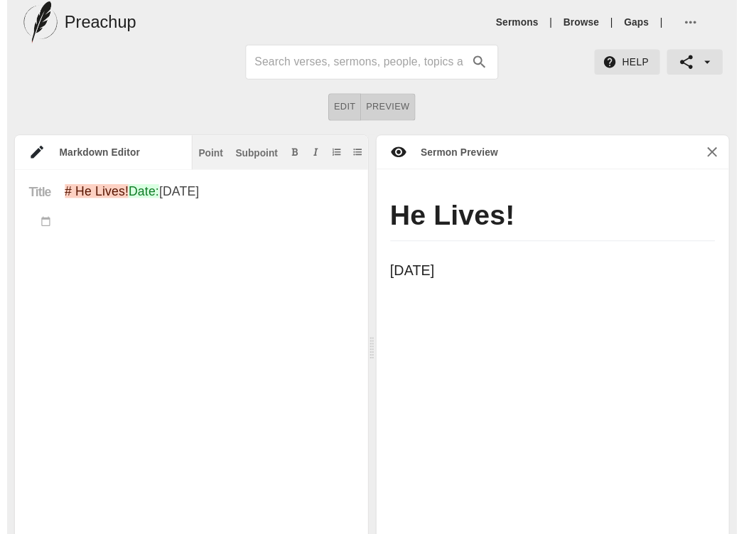
scroll to position [27, 0]
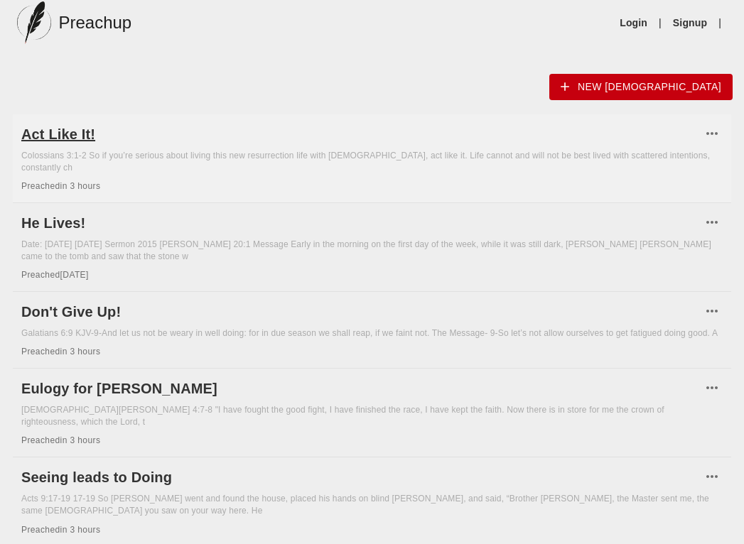
click at [85, 134] on h6 "Act Like It!" at bounding box center [361, 134] width 680 height 23
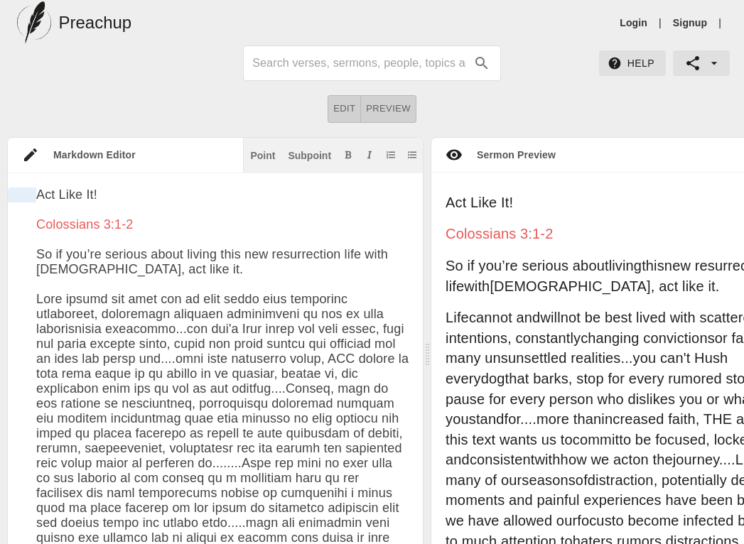
drag, startPoint x: 103, startPoint y: 193, endPoint x: 16, endPoint y: 195, distance: 86.8
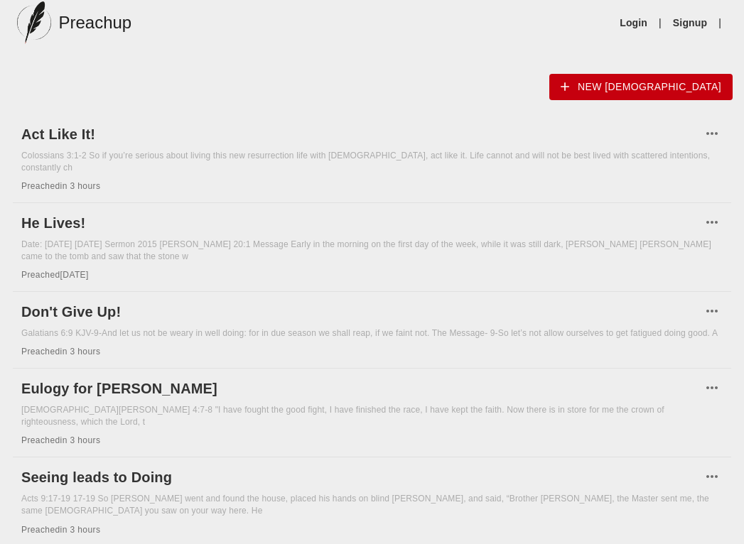
click at [630, 24] on link "Login" at bounding box center [634, 23] width 28 height 14
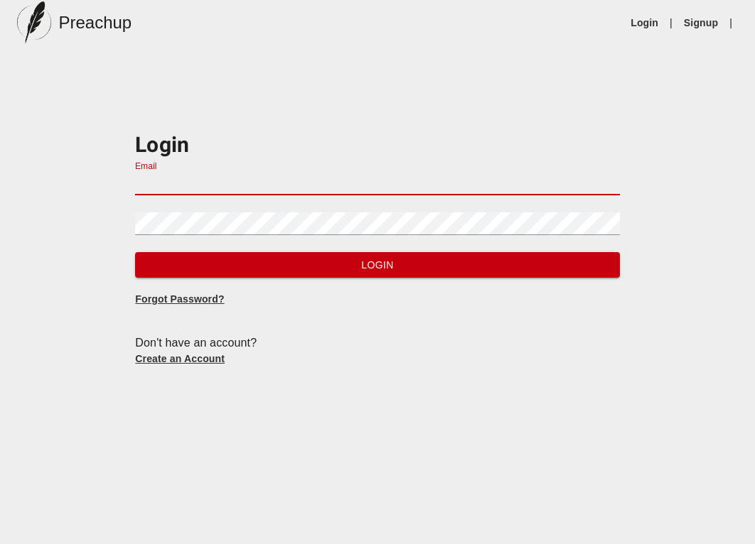
click at [326, 178] on input "Email" at bounding box center [377, 184] width 484 height 23
type input "[EMAIL_ADDRESS][DOMAIN_NAME]"
click at [135, 252] on button "Login" at bounding box center [377, 265] width 484 height 26
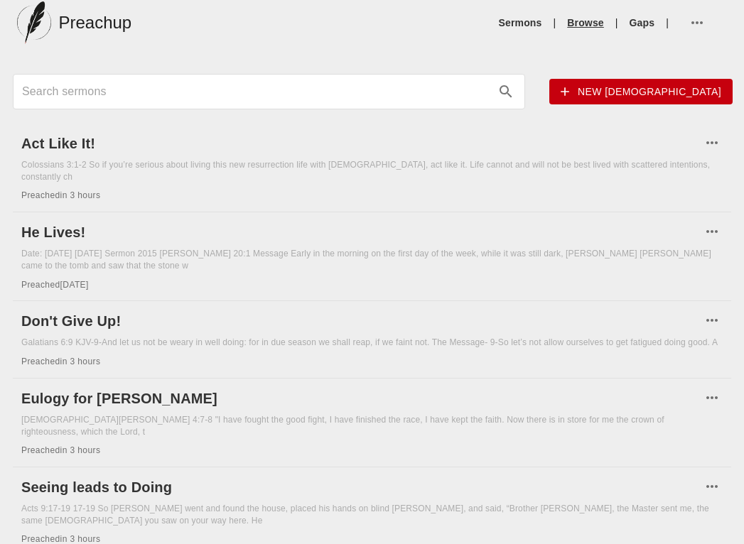
click at [579, 21] on link "Browse" at bounding box center [585, 23] width 36 height 14
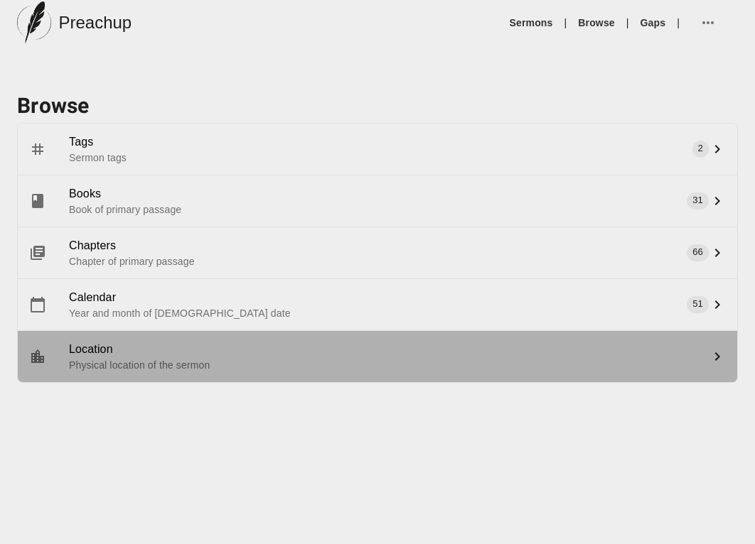
click at [102, 358] on span "Location" at bounding box center [386, 349] width 634 height 17
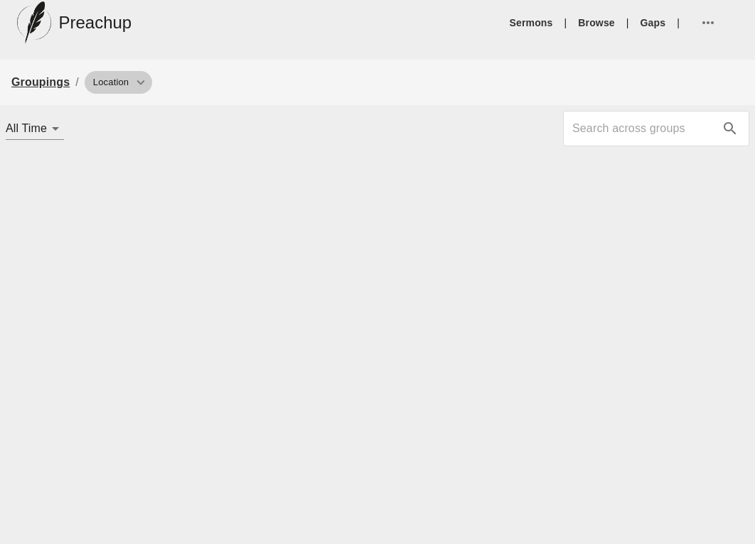
click at [139, 85] on icon "breadcrumb" at bounding box center [141, 83] width 16 height 16
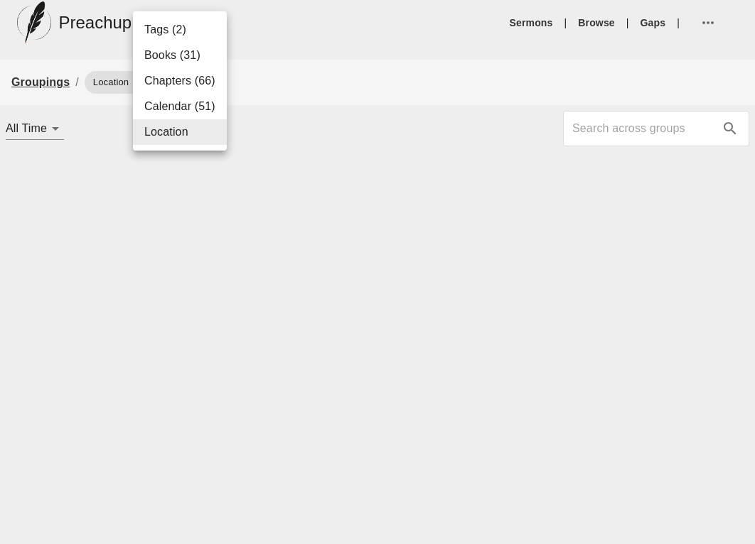
click at [369, 112] on div at bounding box center [377, 272] width 755 height 544
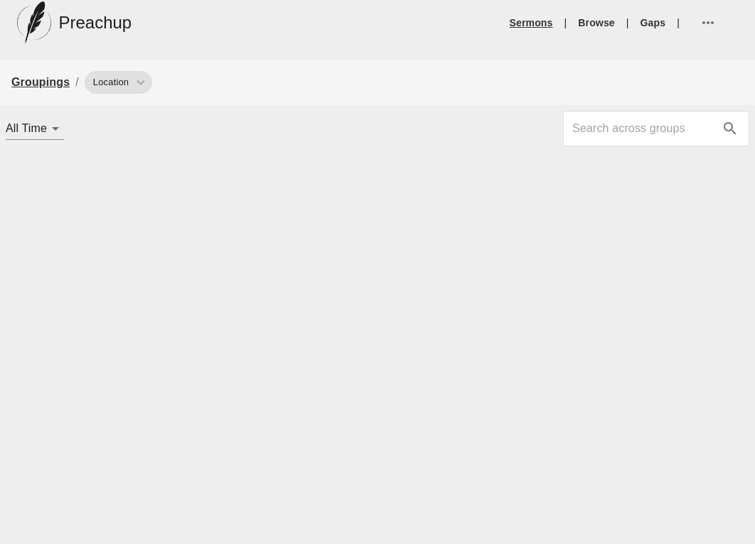
click at [525, 22] on link "Sermons" at bounding box center [531, 23] width 43 height 14
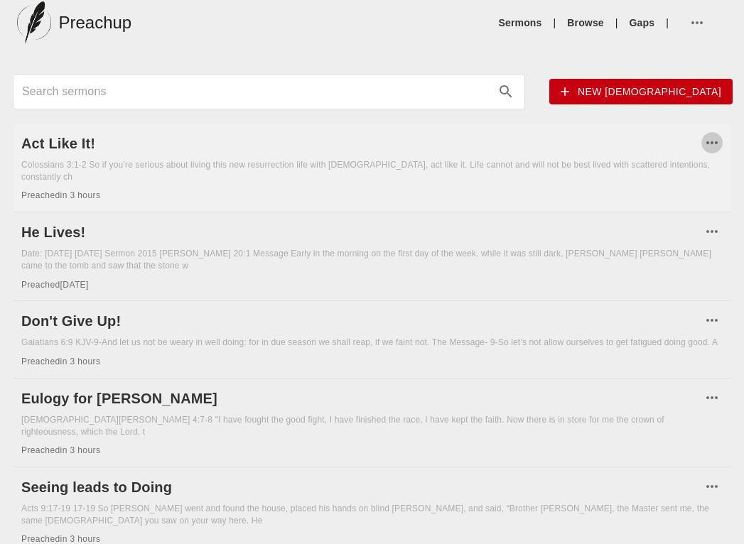
click at [713, 144] on icon "button" at bounding box center [712, 142] width 17 height 17
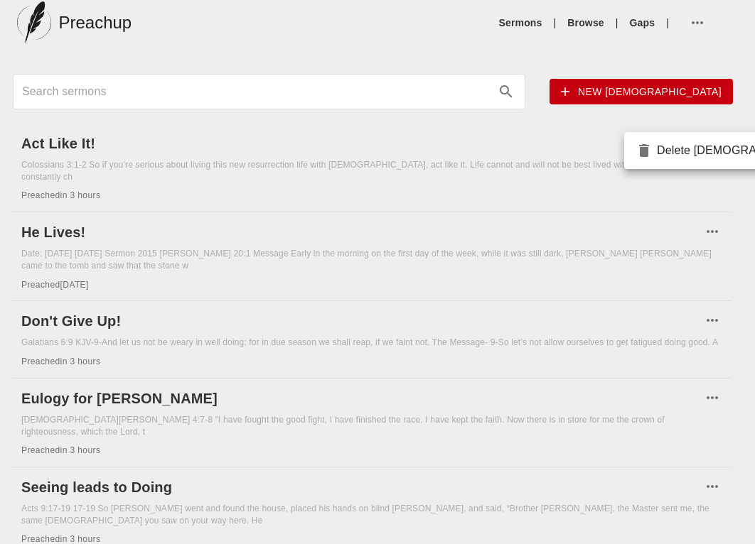
click at [37, 137] on div at bounding box center [377, 272] width 755 height 544
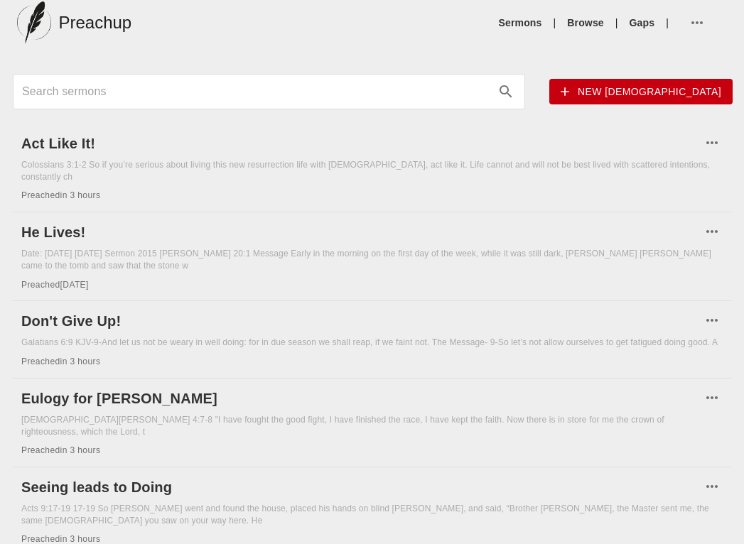
click at [37, 137] on h6 "Act Like It!" at bounding box center [361, 143] width 680 height 23
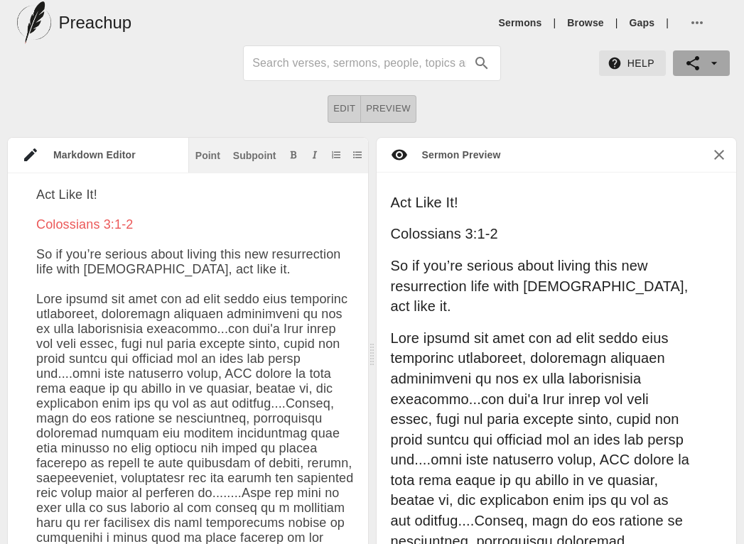
click at [703, 57] on span "button" at bounding box center [701, 63] width 34 height 17
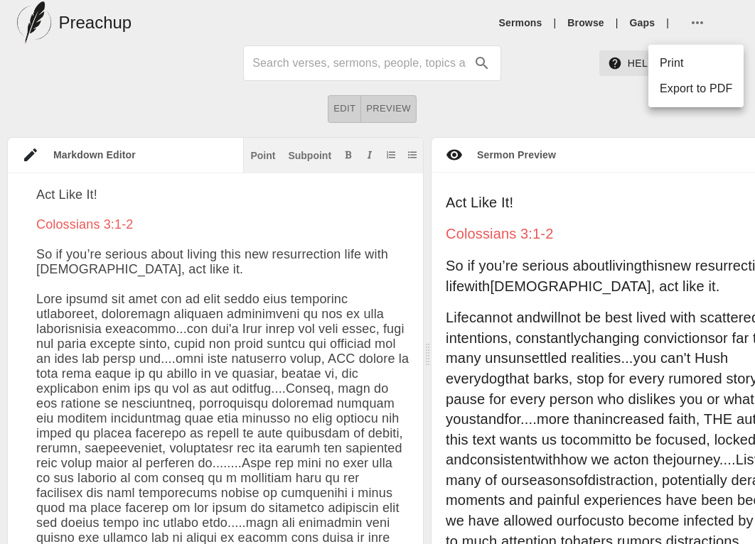
click at [699, 22] on div at bounding box center [377, 272] width 755 height 544
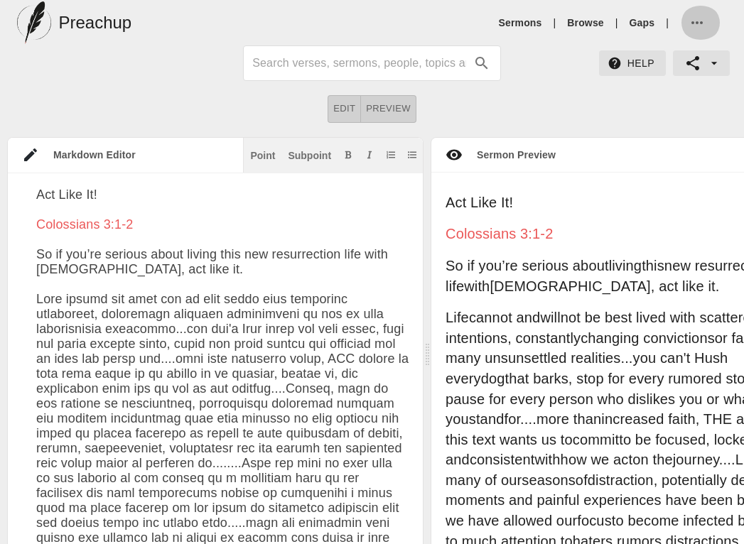
click at [695, 16] on icon "button" at bounding box center [697, 22] width 17 height 17
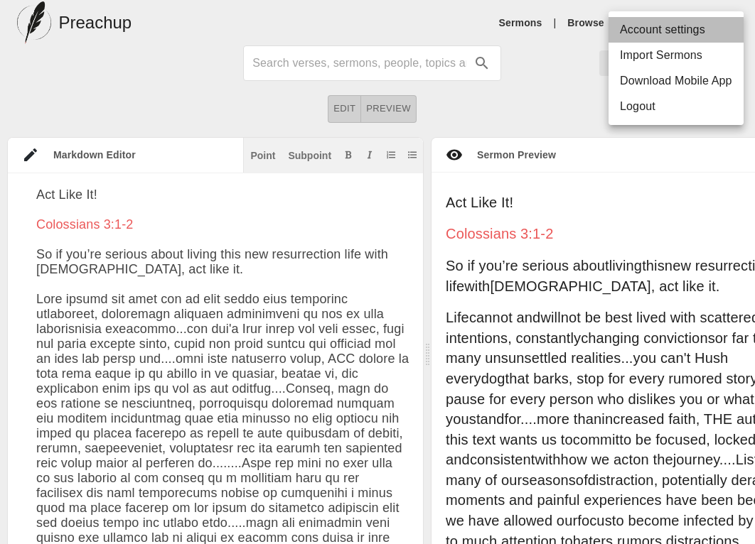
click at [693, 26] on li "Account settings" at bounding box center [675, 30] width 135 height 26
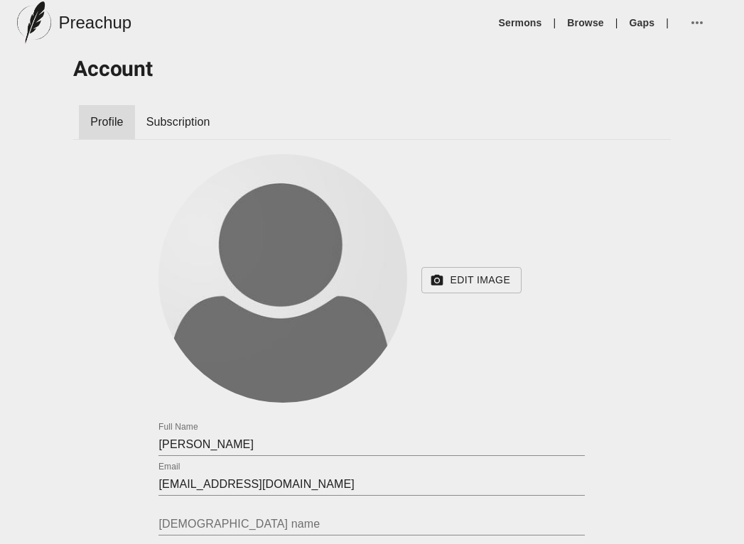
click at [87, 405] on div "Edit Image 0 Full Name Tyrone Nelson Email pastor@smzbc.org Church name Positio…" at bounding box center [371, 406] width 597 height 505
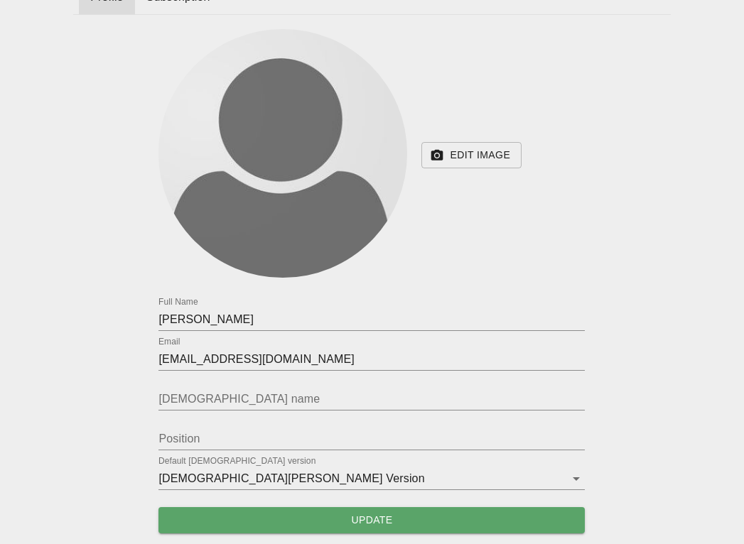
scroll to position [125, 0]
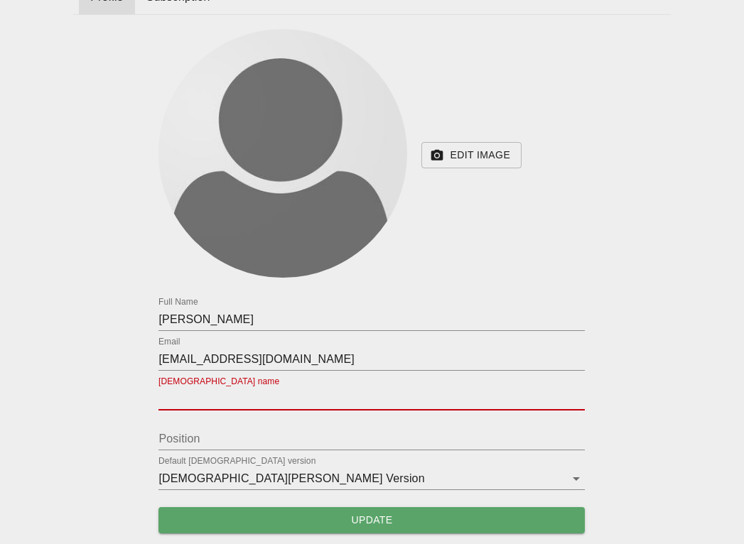
click at [174, 398] on input "text" at bounding box center [372, 399] width 426 height 23
type input "Sixth Mount Zion Baptist Church"
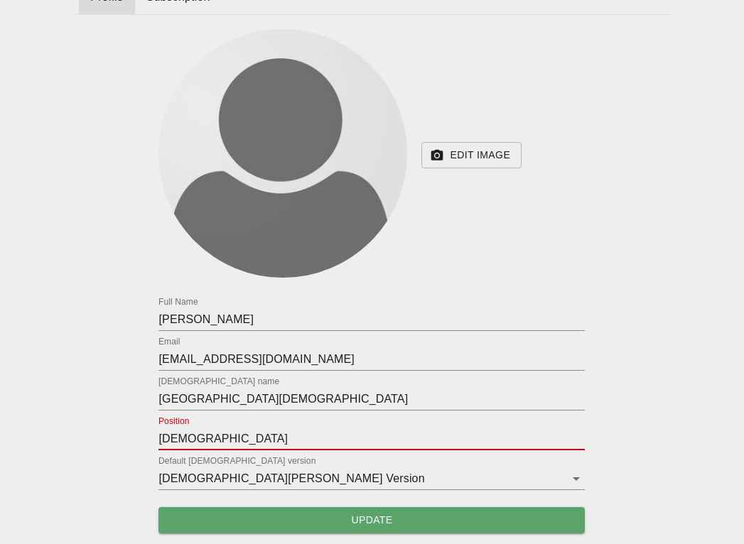
type input "Pastor"
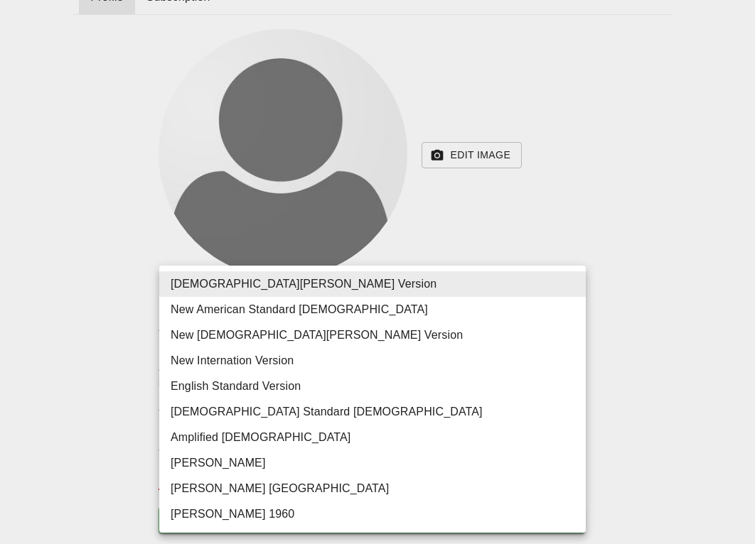
click at [182, 476] on body "Preachup Sermons | Browse | Gaps | Account Profile Subscription Edit Image 0 Fu…" at bounding box center [377, 210] width 755 height 670
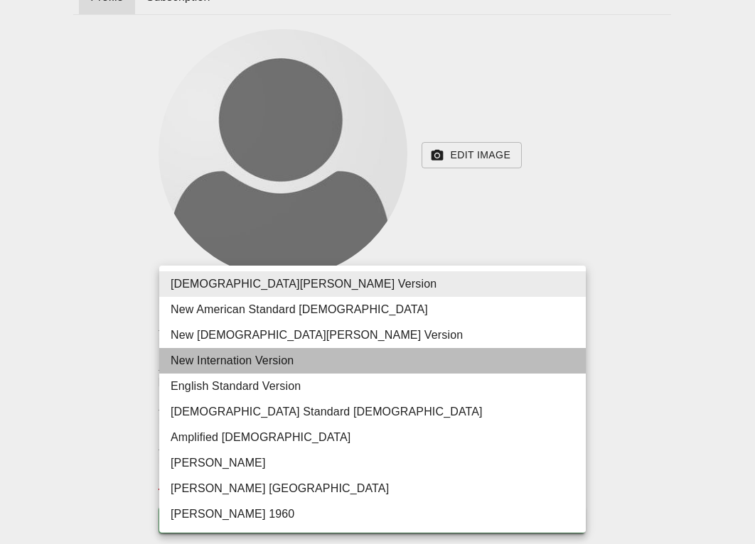
click at [198, 364] on li "New Internation Version" at bounding box center [372, 361] width 426 height 26
type input "niv"
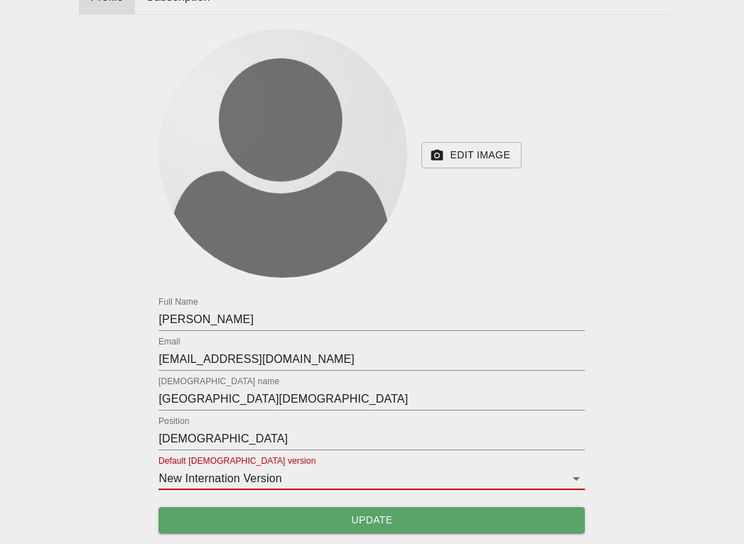
click at [227, 523] on span "Update" at bounding box center [372, 521] width 404 height 18
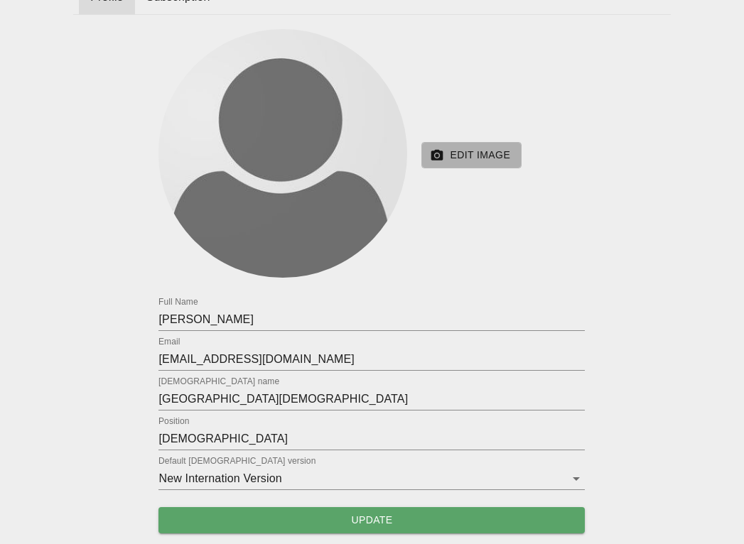
click at [461, 147] on span "Edit Image" at bounding box center [471, 155] width 77 height 18
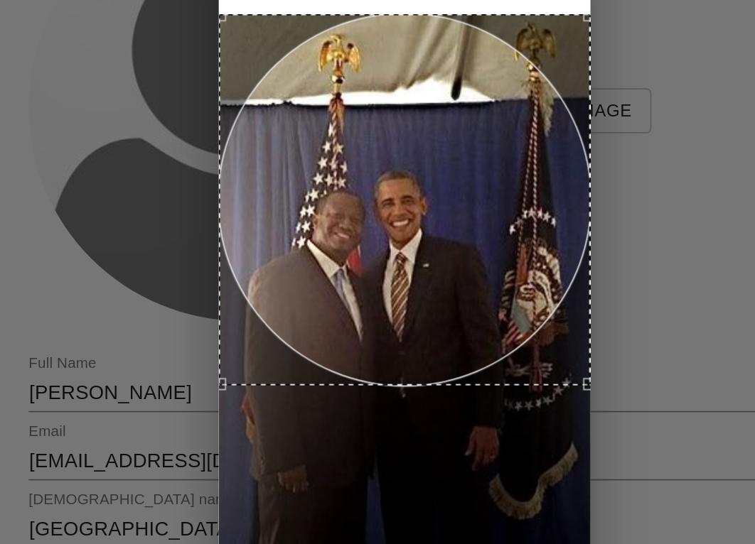
click at [341, 219] on div at bounding box center [377, 207] width 217 height 217
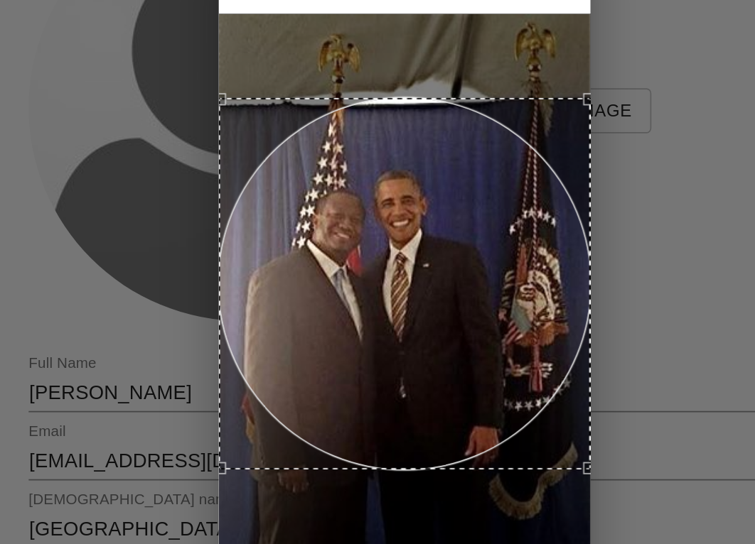
drag, startPoint x: 363, startPoint y: 228, endPoint x: 320, endPoint y: 276, distance: 64.9
click at [320, 276] on div at bounding box center [377, 256] width 217 height 217
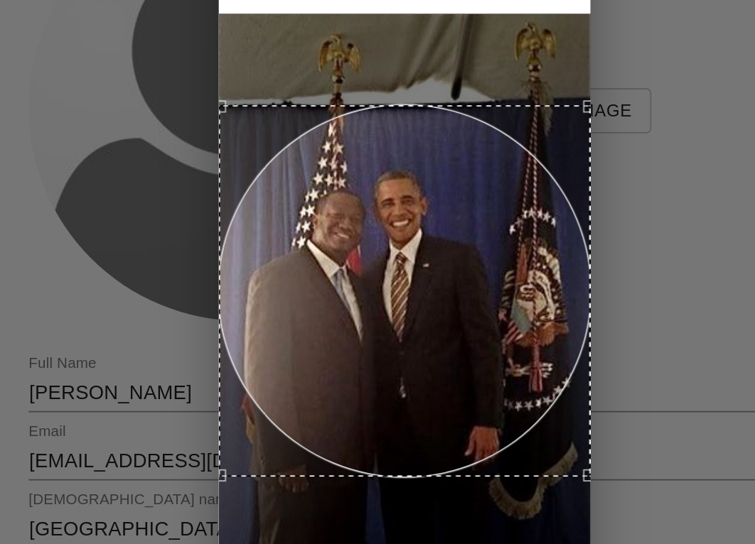
click at [416, 233] on div at bounding box center [377, 260] width 217 height 217
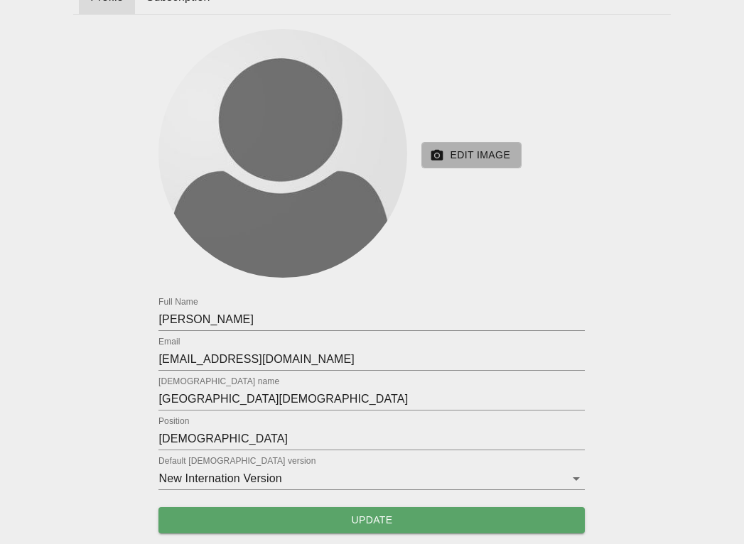
click at [446, 151] on span "Edit Image" at bounding box center [471, 155] width 77 height 18
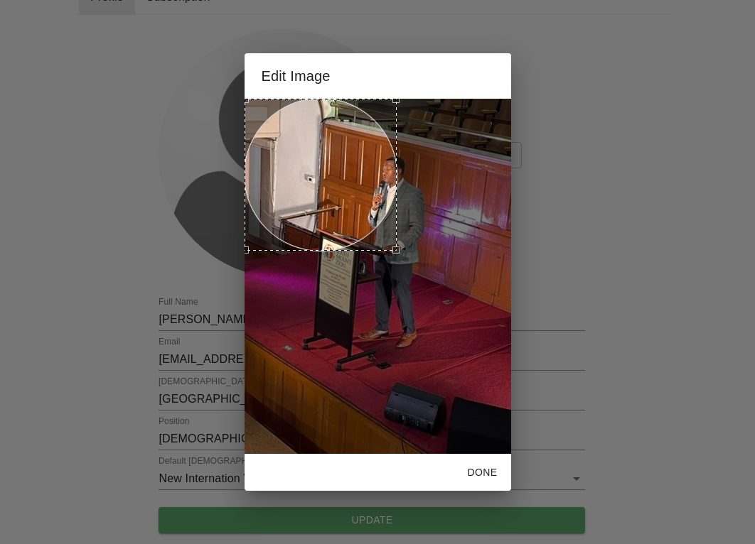
drag, startPoint x: 508, startPoint y: 364, endPoint x: 394, endPoint y: 243, distance: 166.4
click at [394, 243] on div at bounding box center [378, 276] width 267 height 355
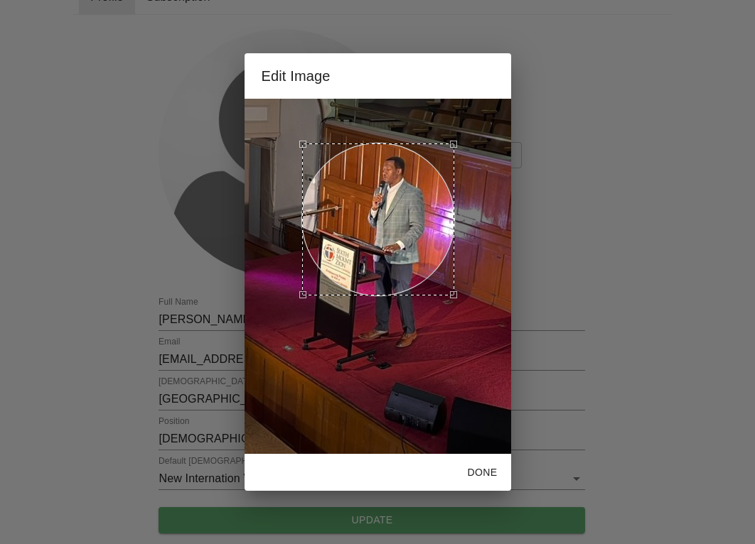
drag, startPoint x: 276, startPoint y: 178, endPoint x: 334, endPoint y: 222, distance: 72.9
click at [334, 222] on div at bounding box center [378, 220] width 152 height 152
click at [481, 467] on span "Done" at bounding box center [483, 473] width 34 height 18
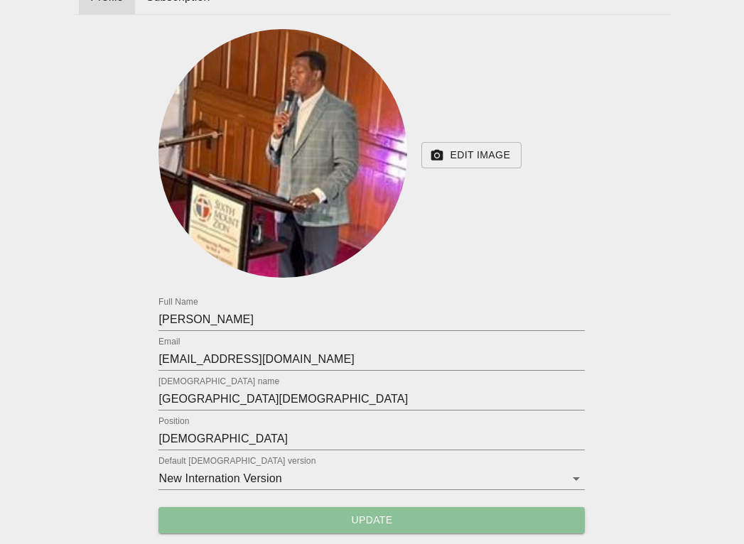
click at [348, 520] on span "Update" at bounding box center [372, 521] width 404 height 18
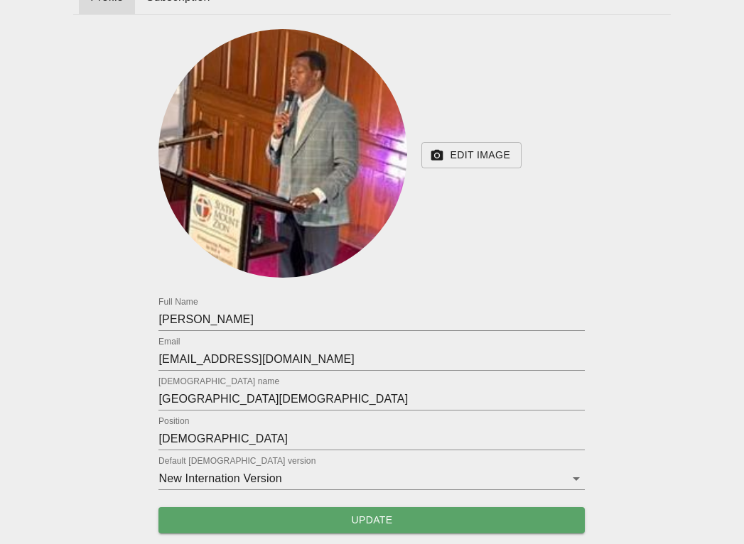
click at [601, 206] on div "Edit Image 100 Full Name Tyrone Nelson Email pastor@smzbc.org Church name Sixth…" at bounding box center [371, 281] width 597 height 505
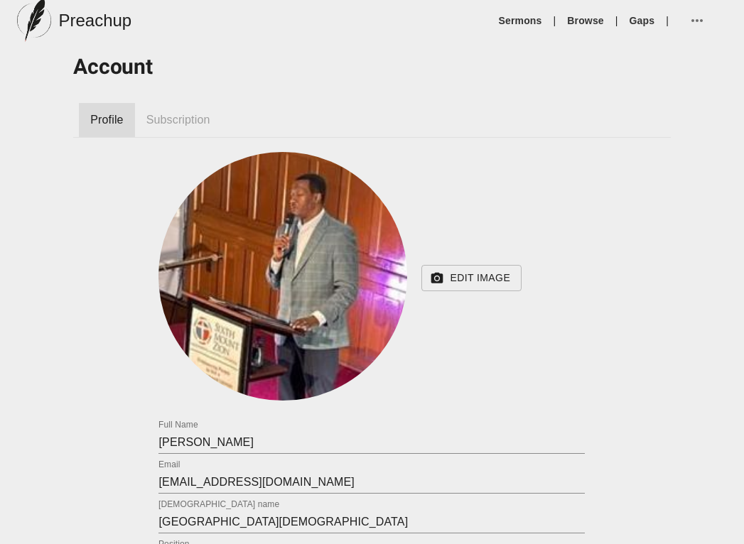
scroll to position [0, 0]
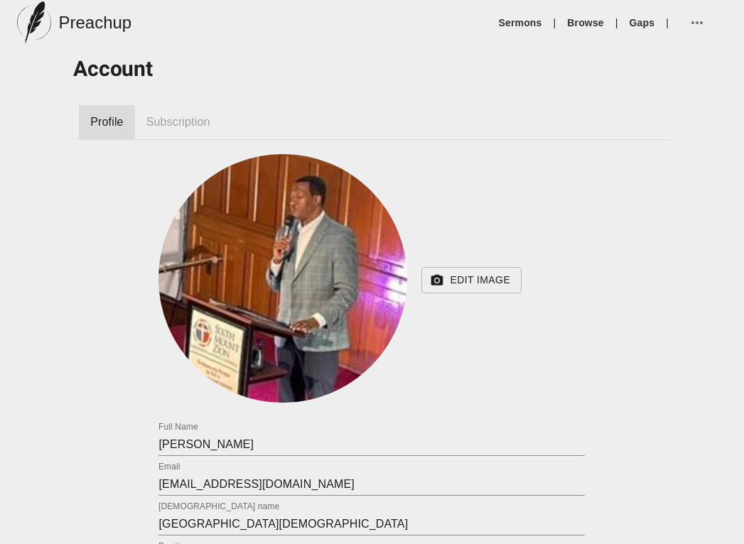
click at [158, 128] on span "Subscription" at bounding box center [178, 122] width 64 height 17
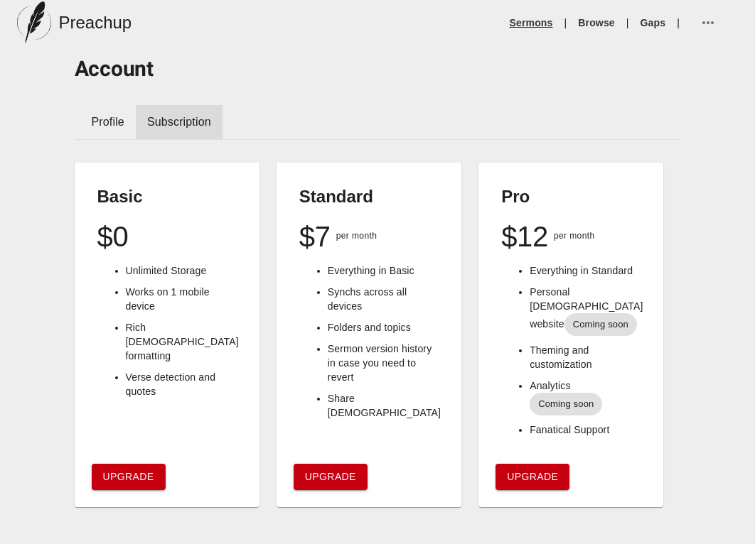
click at [531, 21] on link "Sermons" at bounding box center [531, 23] width 43 height 14
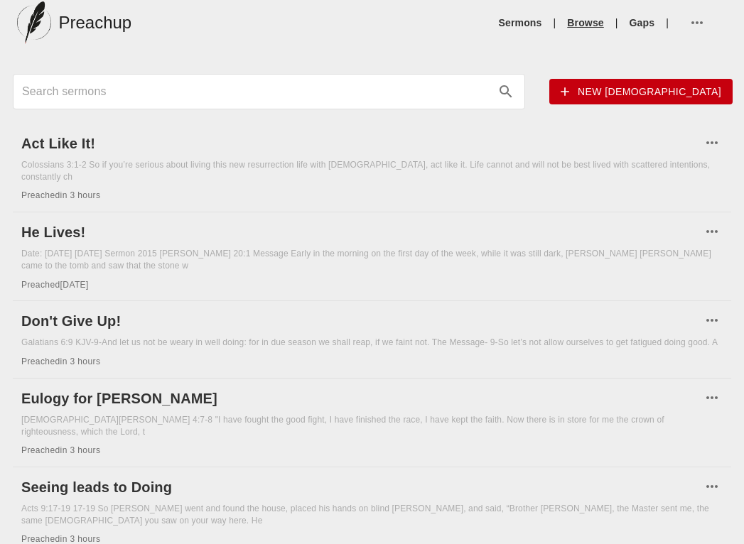
click at [596, 20] on link "Browse" at bounding box center [585, 23] width 36 height 14
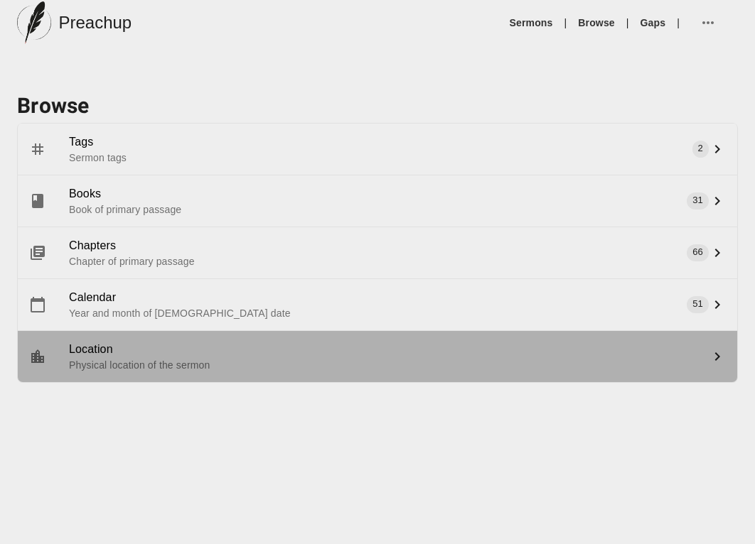
click at [121, 347] on span "Location" at bounding box center [386, 349] width 634 height 17
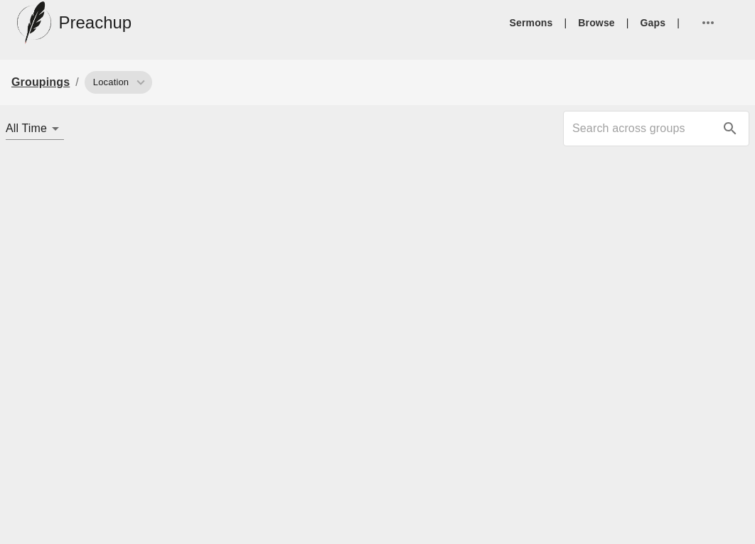
click at [49, 85] on link "Groupings" at bounding box center [40, 82] width 58 height 12
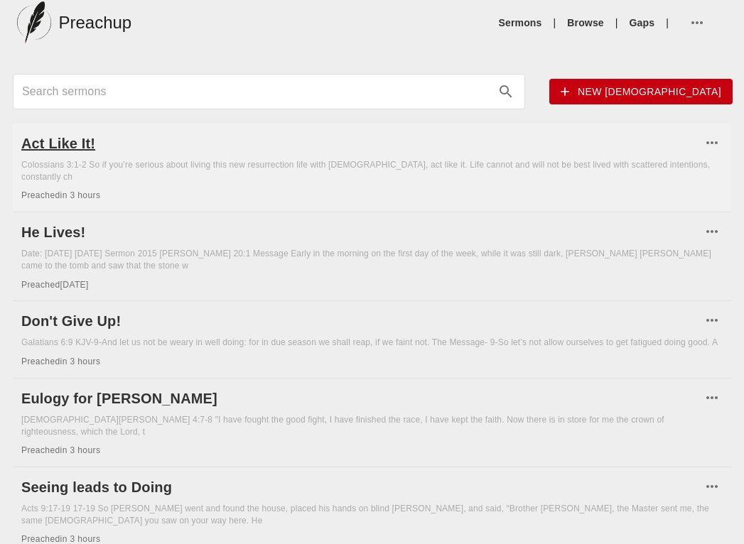
click at [60, 150] on h6 "Act Like It!" at bounding box center [361, 143] width 680 height 23
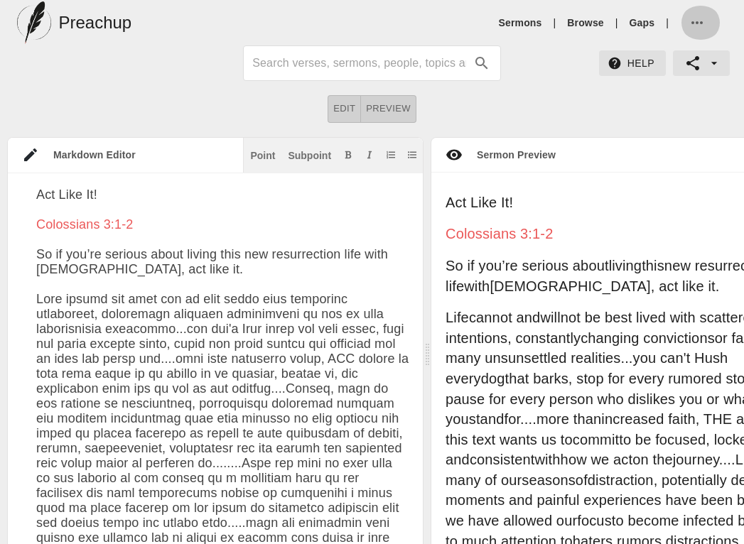
click at [691, 19] on icon "button" at bounding box center [697, 22] width 17 height 17
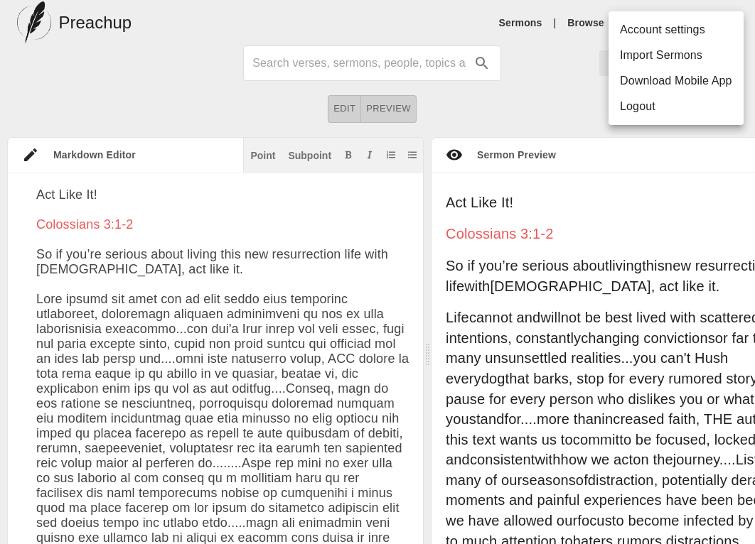
click at [530, 60] on div at bounding box center [377, 272] width 755 height 544
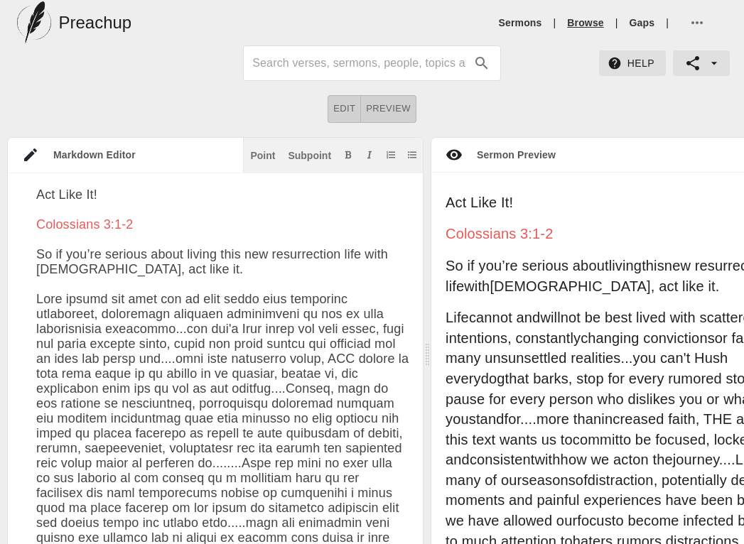
click at [590, 25] on link "Browse" at bounding box center [585, 23] width 36 height 14
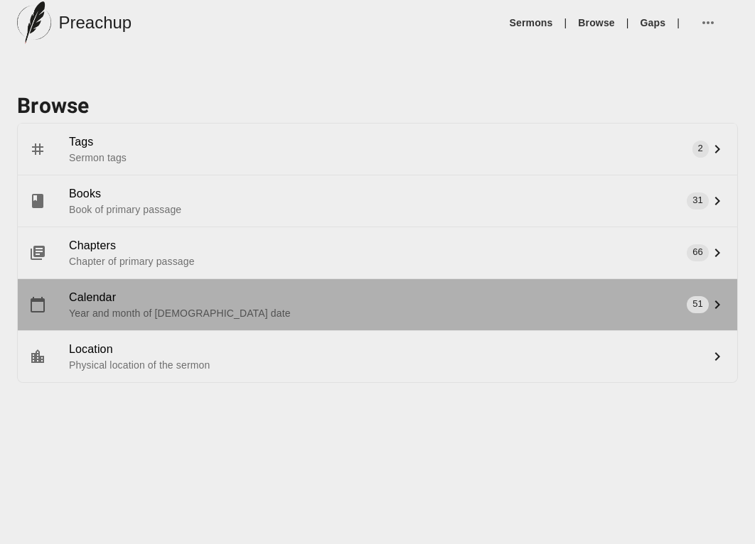
click at [88, 294] on span "Calendar" at bounding box center [386, 297] width 634 height 17
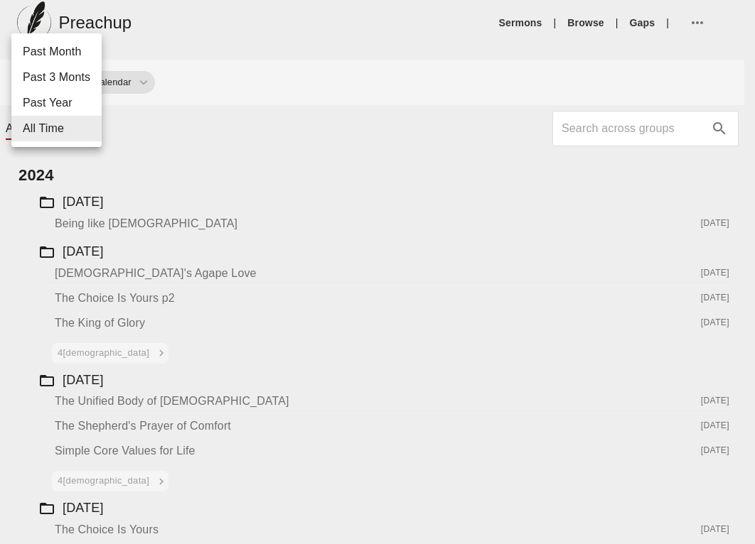
click at [148, 132] on div at bounding box center [377, 272] width 755 height 544
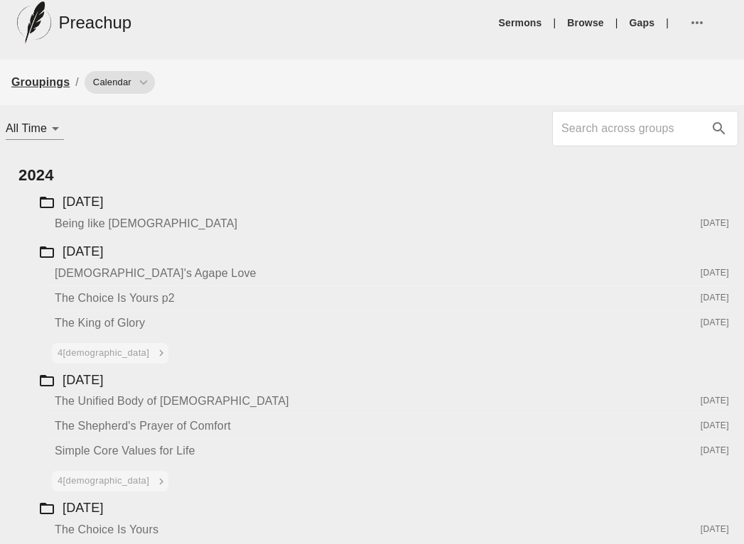
click at [45, 83] on link "Groupings" at bounding box center [40, 82] width 58 height 12
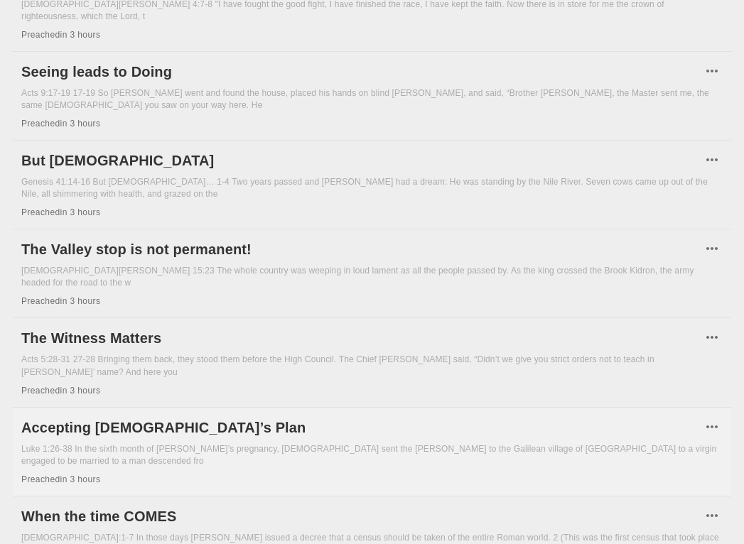
scroll to position [455, 0]
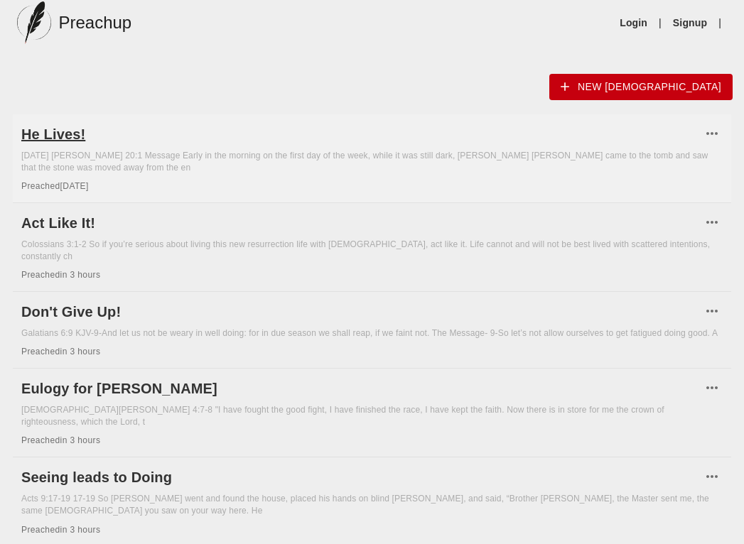
click at [40, 131] on h6 "He Lives!" at bounding box center [361, 134] width 680 height 23
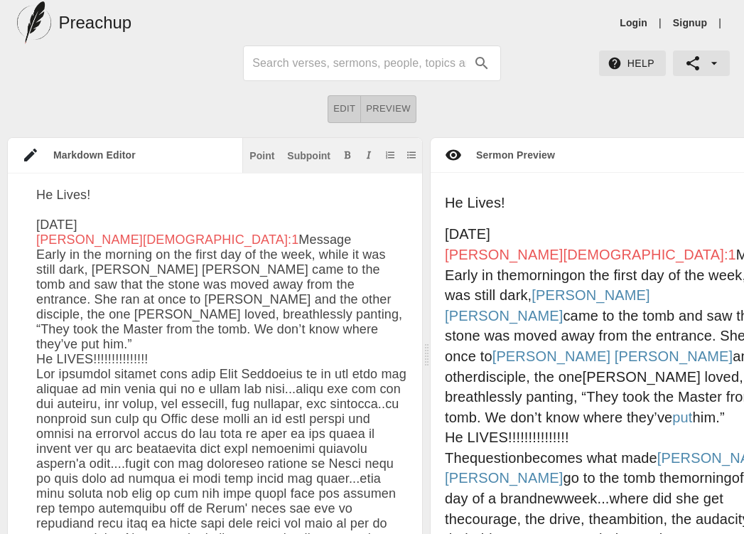
click at [697, 178] on div "He Lives! [DATE] [PERSON_NAME] 20:1 Message Early in the morning on the first d…" at bounding box center [638, 372] width 414 height 399
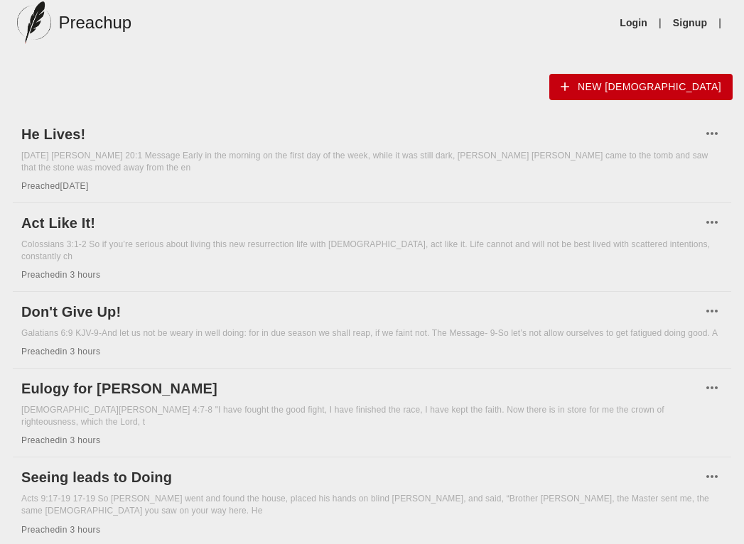
click at [39, 21] on img at bounding box center [34, 22] width 34 height 43
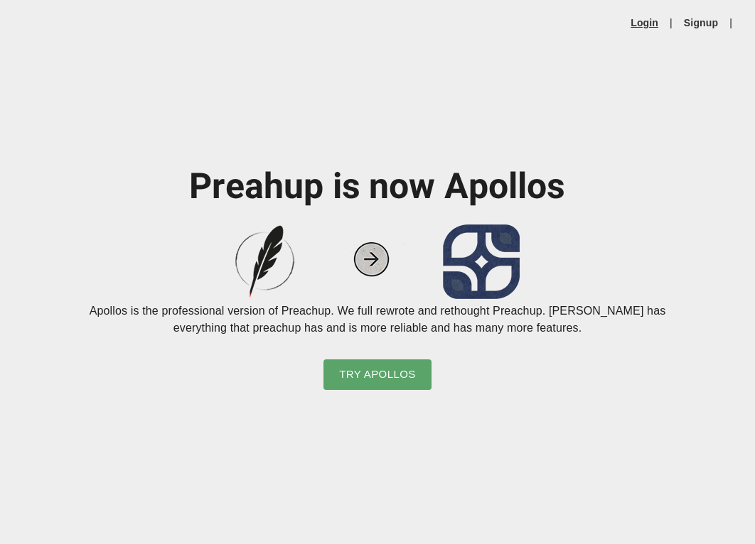
click at [641, 21] on link "Login" at bounding box center [644, 23] width 28 height 14
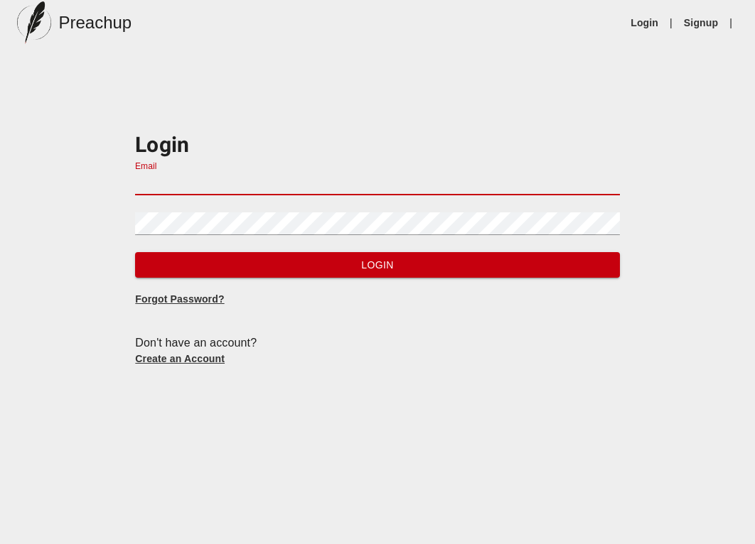
click at [262, 190] on input "Email" at bounding box center [377, 184] width 484 height 23
type input "[EMAIL_ADDRESS][DOMAIN_NAME]"
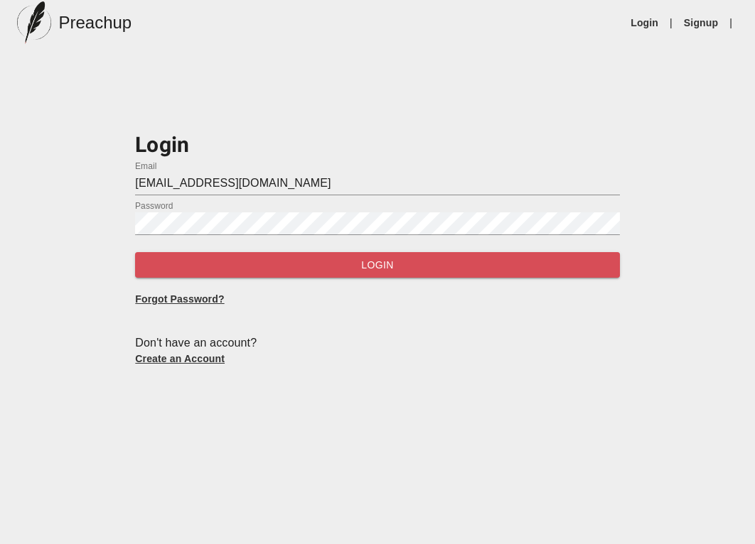
click at [276, 264] on span "Login" at bounding box center [376, 266] width 461 height 18
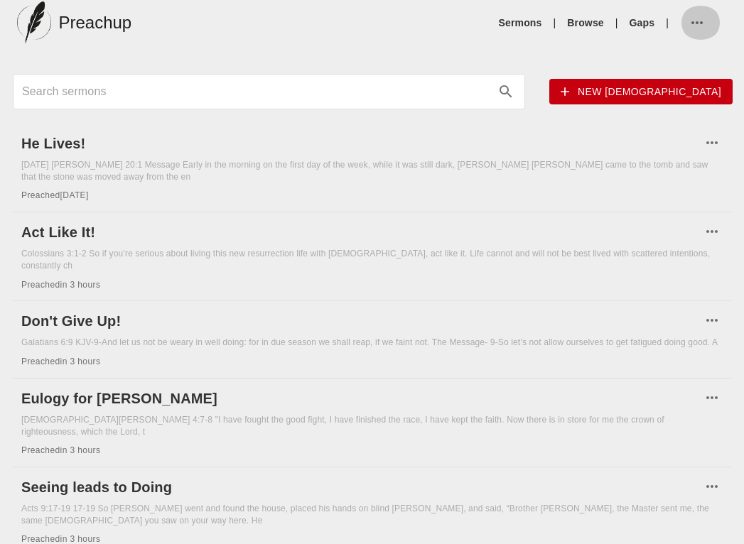
click at [694, 23] on icon "button" at bounding box center [697, 22] width 17 height 17
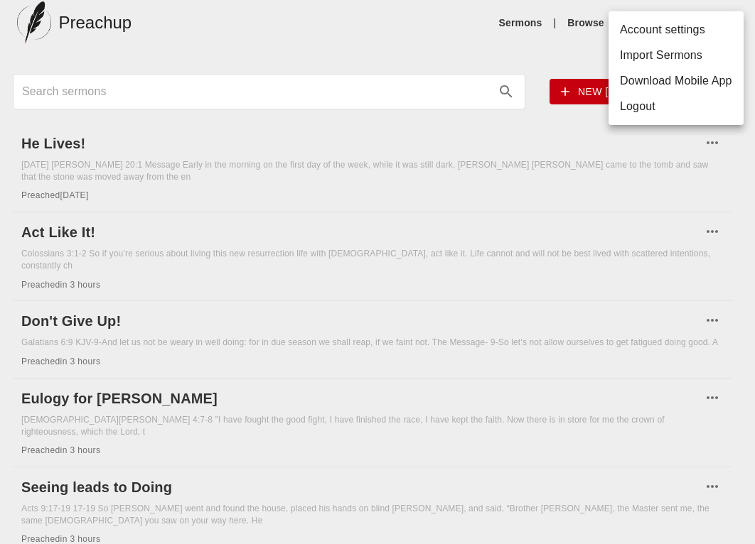
click at [587, 22] on div at bounding box center [377, 272] width 755 height 544
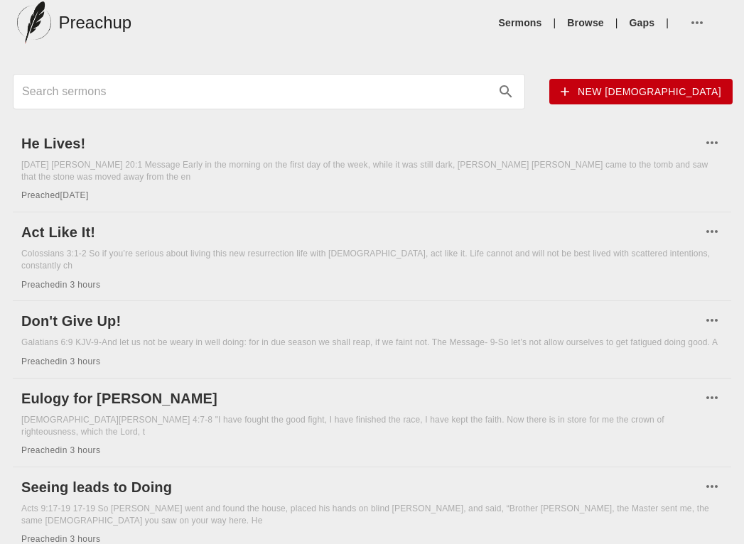
click at [587, 22] on link "Browse" at bounding box center [585, 23] width 36 height 14
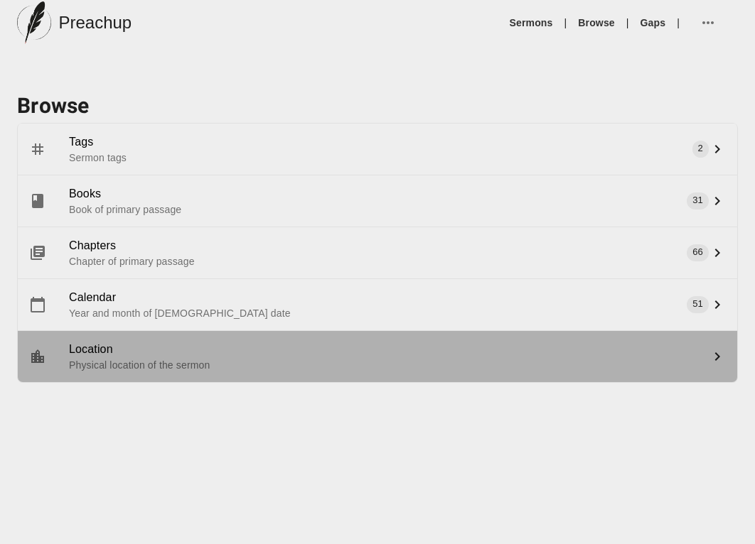
click at [85, 371] on p "Physical location of the sermon" at bounding box center [386, 365] width 634 height 14
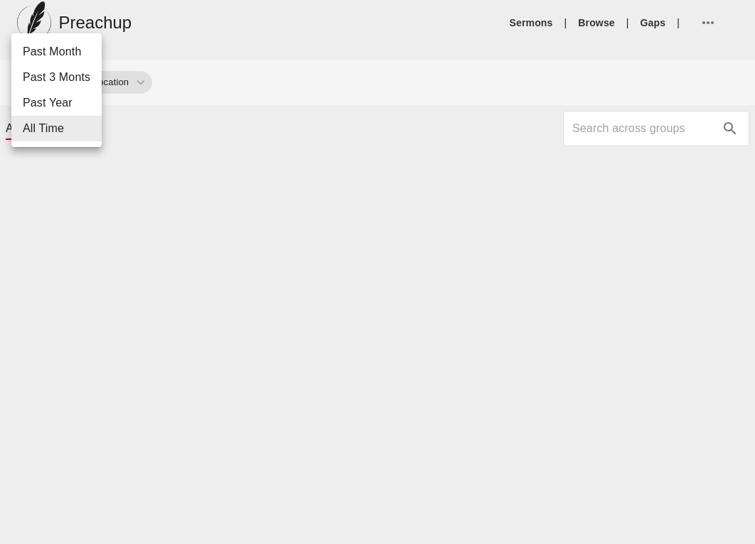
click at [46, 131] on body "Preachup Sermons | Browse | Gaps | Groupings / Location All Time all_time Tags …" at bounding box center [377, 245] width 755 height 490
click at [71, 134] on li "All Time" at bounding box center [56, 129] width 90 height 26
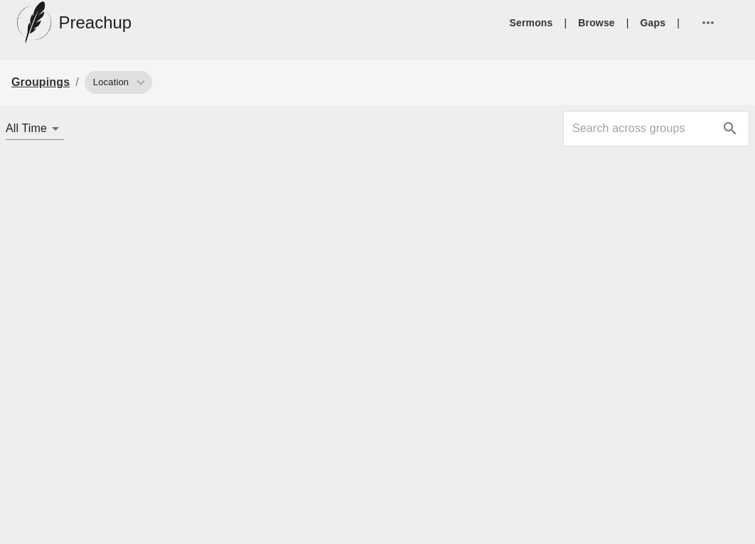
click at [58, 85] on link "Groupings" at bounding box center [40, 82] width 58 height 12
